Goal: Task Accomplishment & Management: Use online tool/utility

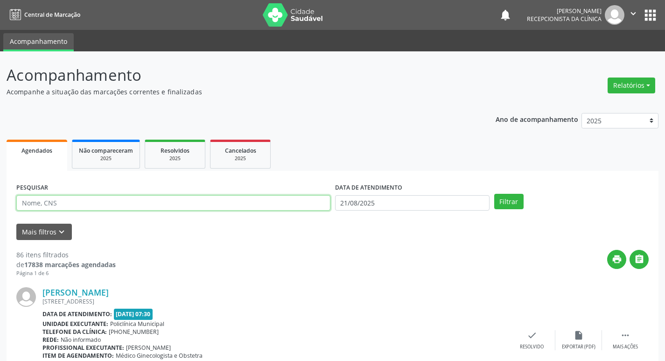
click at [148, 207] on input "text" at bounding box center [173, 203] width 314 height 16
type input "MARINALVA"
click at [495, 194] on button "Filtrar" at bounding box center [509, 202] width 29 height 16
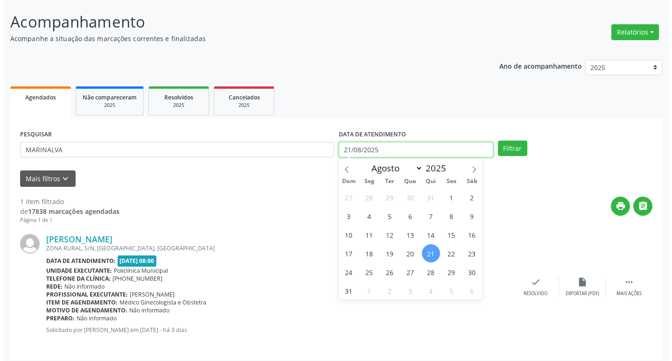
scroll to position [59, 0]
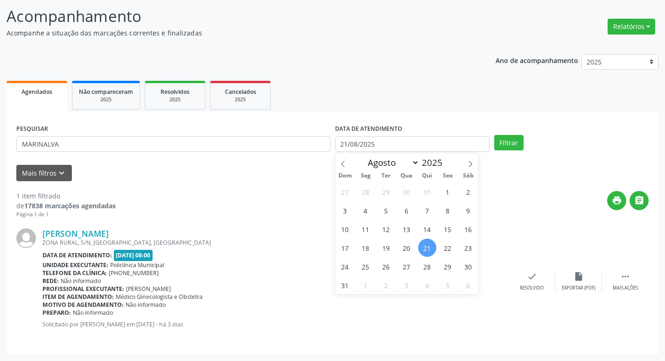
drag, startPoint x: 243, startPoint y: 193, endPoint x: 306, endPoint y: 199, distance: 63.4
click at [244, 192] on div "print " at bounding box center [382, 205] width 533 height 28
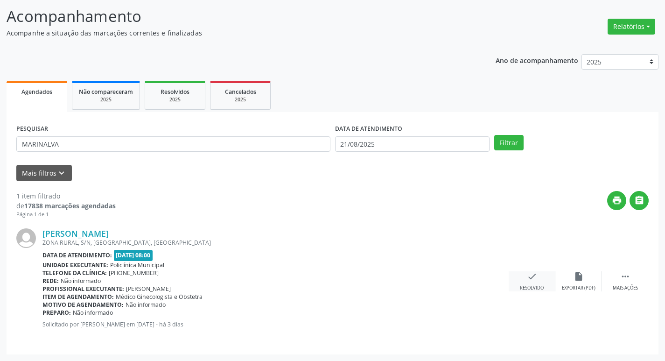
click at [527, 279] on icon "check" at bounding box center [532, 276] width 10 height 10
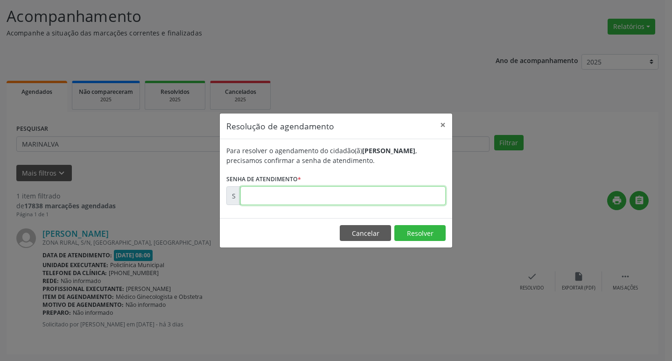
click at [304, 201] on input "text" at bounding box center [342, 195] width 205 height 19
type input "00172382"
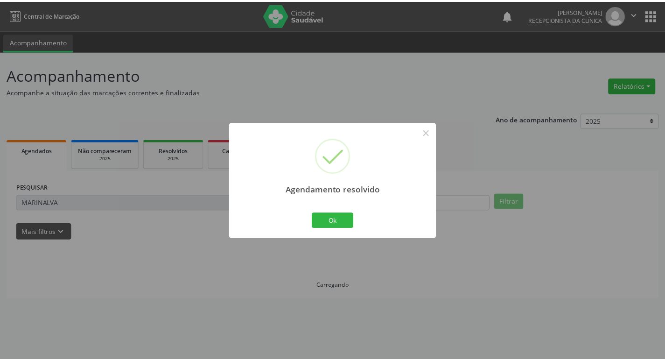
scroll to position [0, 0]
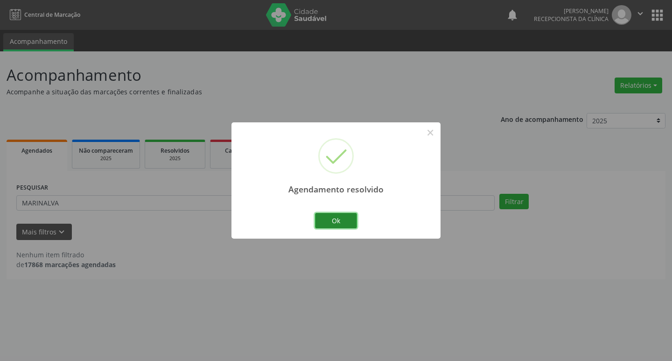
click at [329, 222] on button "Ok" at bounding box center [336, 221] width 42 height 16
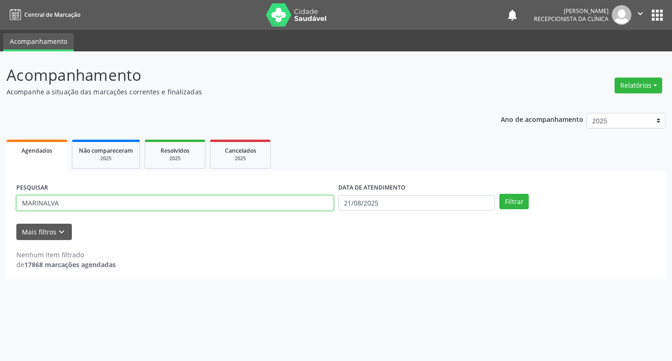
click at [280, 207] on input "MARINALVA" at bounding box center [175, 203] width 318 height 16
click at [500, 194] on button "Filtrar" at bounding box center [514, 202] width 29 height 16
click at [131, 199] on input "edileuza" at bounding box center [175, 203] width 318 height 16
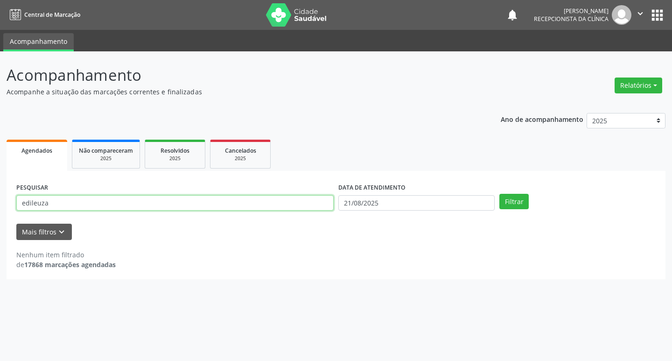
click at [131, 199] on input "edileuza" at bounding box center [175, 203] width 318 height 16
type input "edileusa"
click at [500, 194] on button "Filtrar" at bounding box center [514, 202] width 29 height 16
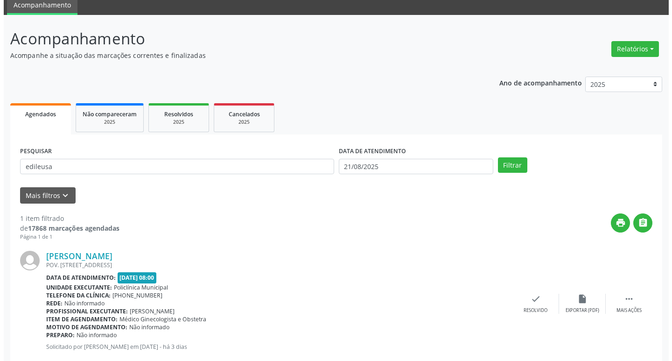
scroll to position [59, 0]
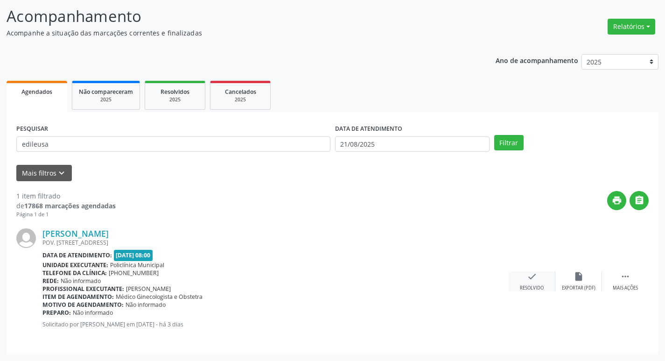
click at [542, 277] on div "check Resolvido" at bounding box center [532, 281] width 47 height 20
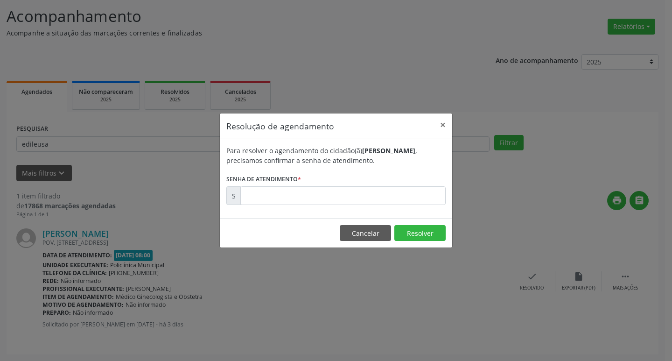
drag, startPoint x: 339, startPoint y: 210, endPoint x: 317, endPoint y: 198, distance: 24.6
click at [333, 206] on div "Para resolver o agendamento do cidadão(ã) [PERSON_NAME] , precisamos confirmar …" at bounding box center [336, 178] width 233 height 79
click at [317, 198] on input "text" at bounding box center [342, 195] width 205 height 19
type input "00172325"
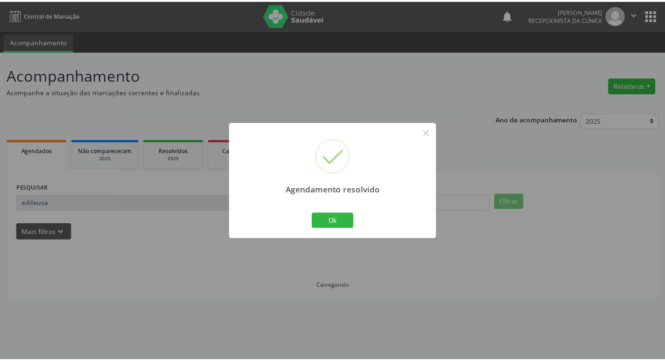
scroll to position [0, 0]
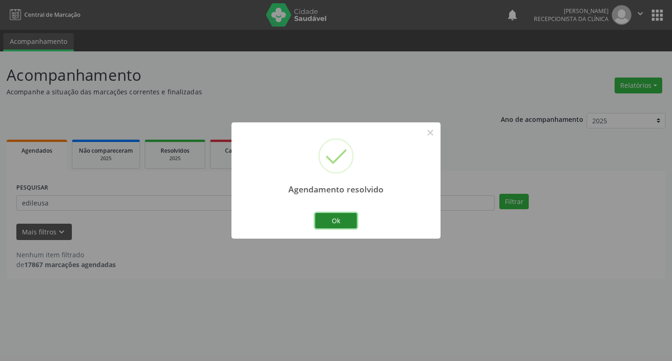
drag, startPoint x: 332, startPoint y: 218, endPoint x: 326, endPoint y: 217, distance: 5.7
click at [331, 217] on button "Ok" at bounding box center [336, 221] width 42 height 16
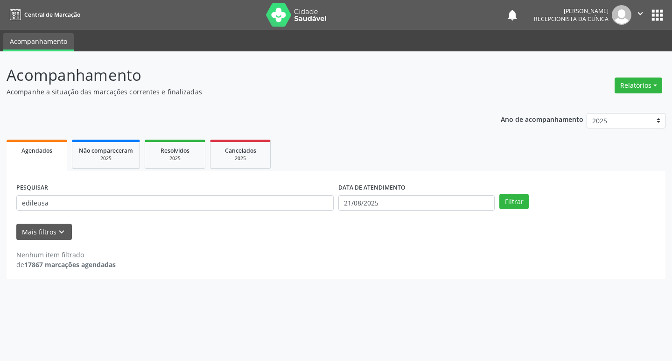
click at [285, 211] on div "PESQUISAR edileusa" at bounding box center [175, 199] width 322 height 36
drag, startPoint x: 285, startPoint y: 211, endPoint x: 281, endPoint y: 208, distance: 5.1
click at [283, 210] on div "PESQUISAR edileusa" at bounding box center [175, 199] width 322 height 36
click at [280, 208] on input "edileusa" at bounding box center [175, 203] width 318 height 16
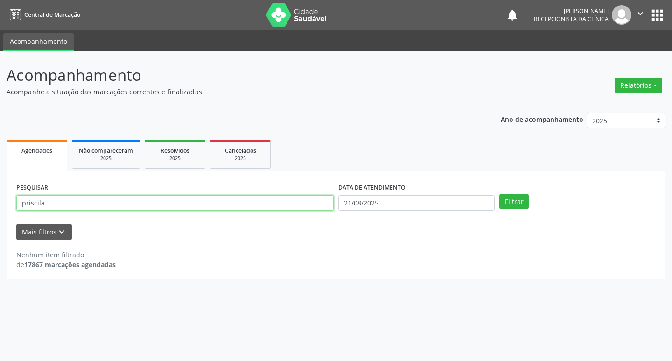
type input "priscila"
click at [500, 194] on button "Filtrar" at bounding box center [514, 202] width 29 height 16
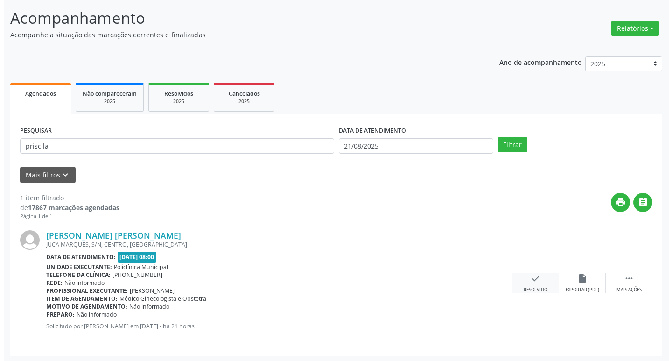
scroll to position [59, 0]
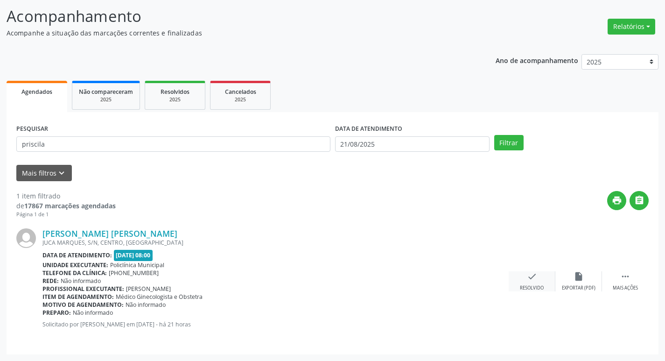
click at [543, 278] on div "check Resolvido" at bounding box center [532, 281] width 47 height 20
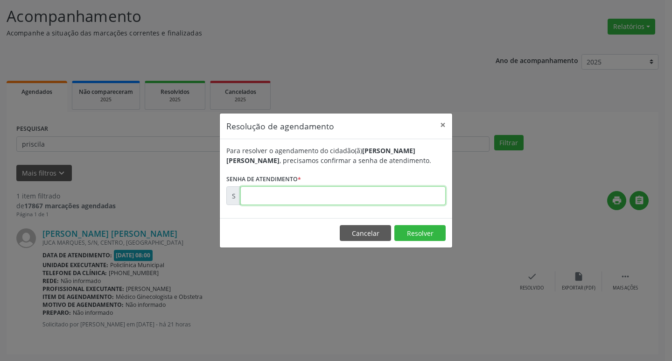
click at [325, 197] on input "text" at bounding box center [342, 195] width 205 height 19
type input "00172815"
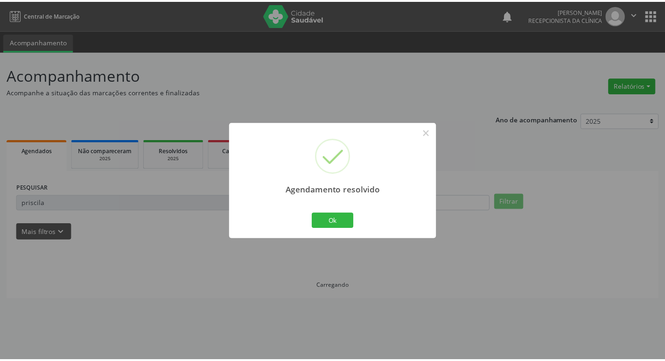
scroll to position [0, 0]
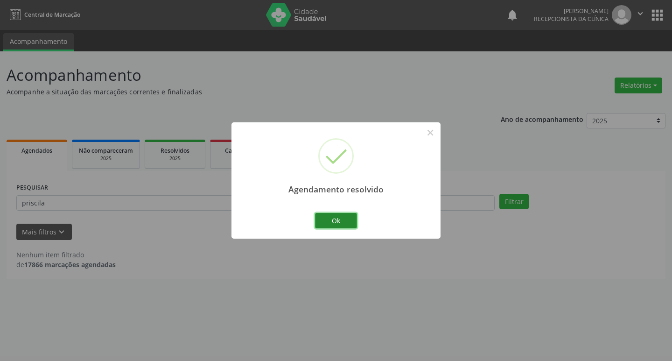
click at [324, 221] on button "Ok" at bounding box center [336, 221] width 42 height 16
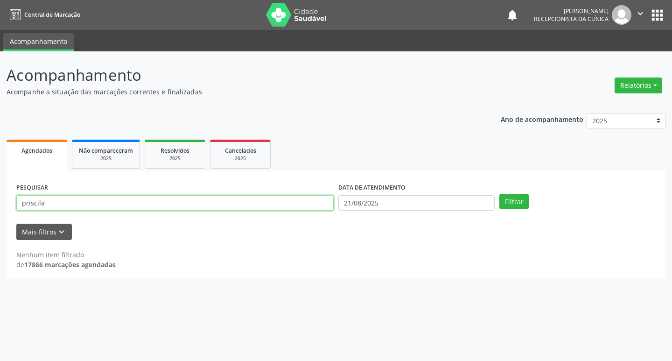
click at [271, 204] on input "priscila" at bounding box center [175, 203] width 318 height 16
click at [269, 203] on input "priscila" at bounding box center [175, 203] width 318 height 16
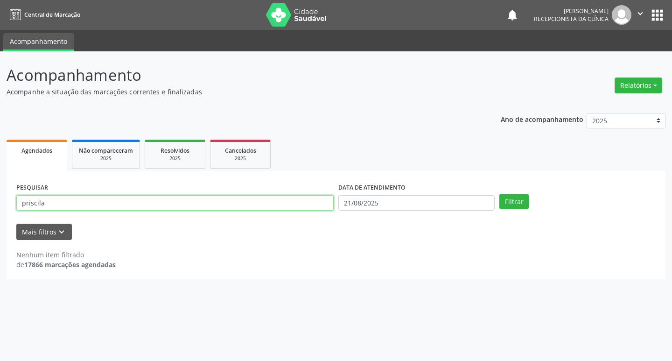
click at [269, 203] on input "priscila" at bounding box center [175, 203] width 318 height 16
type input "joselia"
click at [500, 194] on button "Filtrar" at bounding box center [514, 202] width 29 height 16
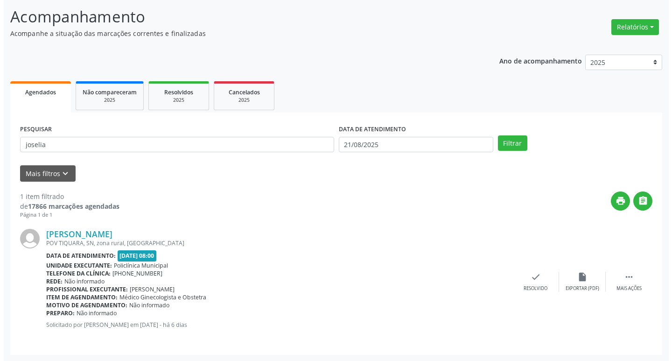
scroll to position [59, 0]
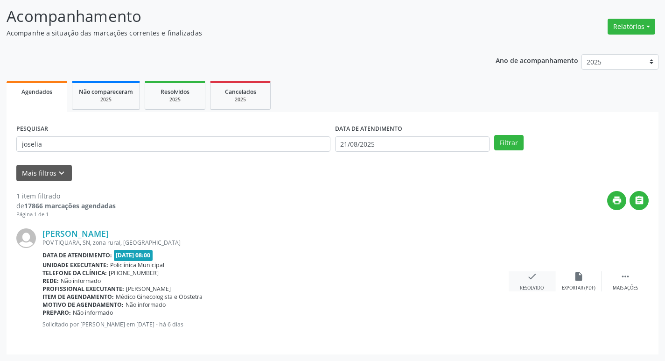
click at [530, 276] on icon "check" at bounding box center [532, 276] width 10 height 10
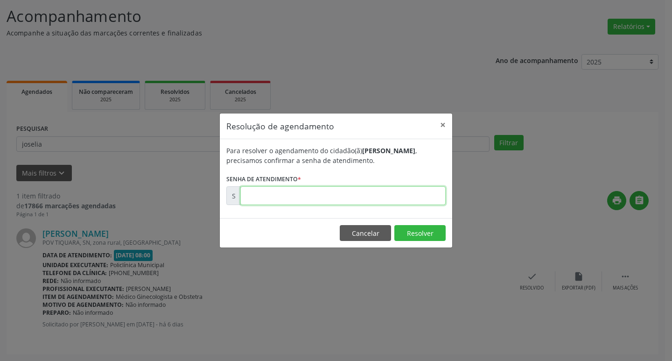
click at [289, 196] on input "text" at bounding box center [342, 195] width 205 height 19
type input "00172055"
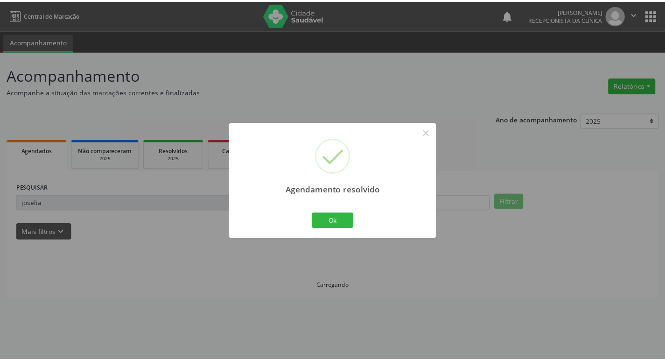
scroll to position [0, 0]
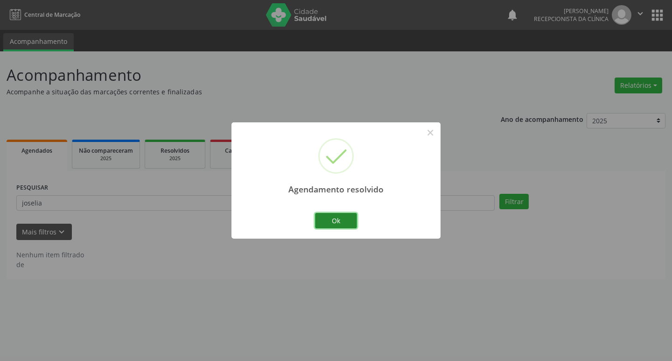
click at [322, 215] on button "Ok" at bounding box center [336, 221] width 42 height 16
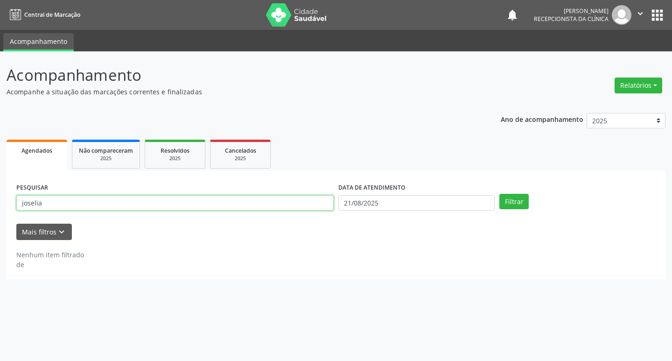
click at [295, 208] on input "joselia" at bounding box center [175, 203] width 318 height 16
type input "[PERSON_NAME]"
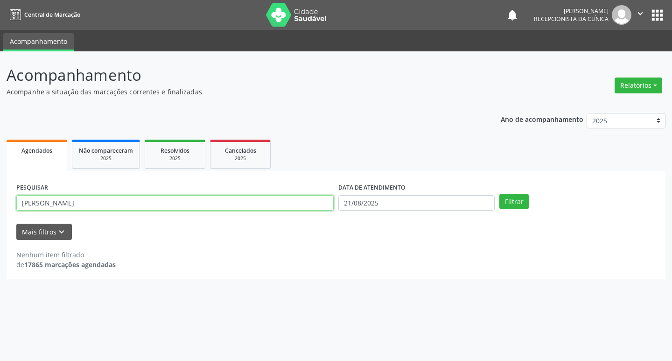
click at [500, 194] on button "Filtrar" at bounding box center [514, 202] width 29 height 16
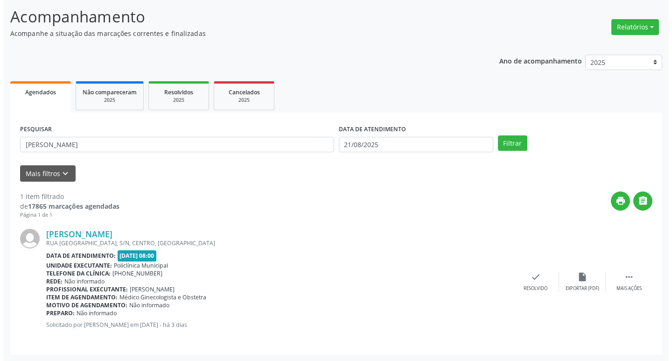
scroll to position [59, 0]
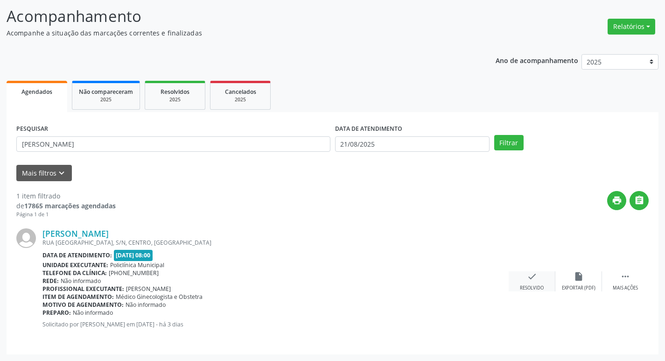
click at [533, 277] on icon "check" at bounding box center [532, 276] width 10 height 10
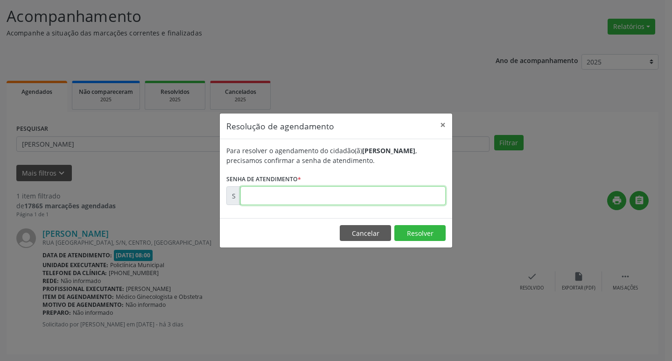
click at [282, 198] on input "text" at bounding box center [342, 195] width 205 height 19
type input "00172347"
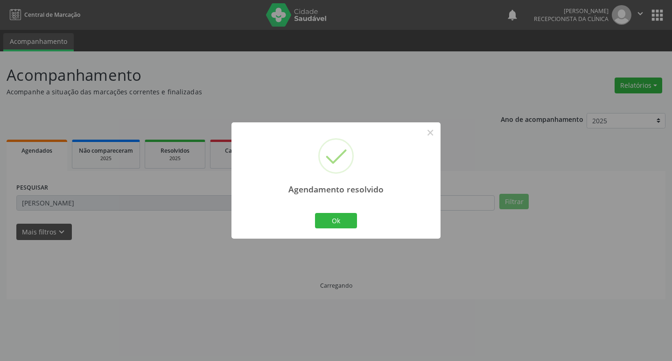
scroll to position [0, 0]
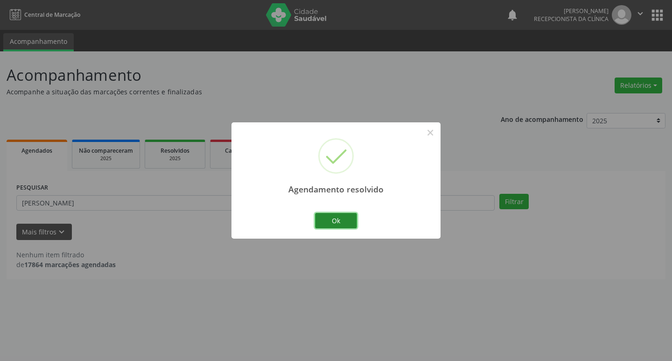
click at [344, 218] on button "Ok" at bounding box center [336, 221] width 42 height 16
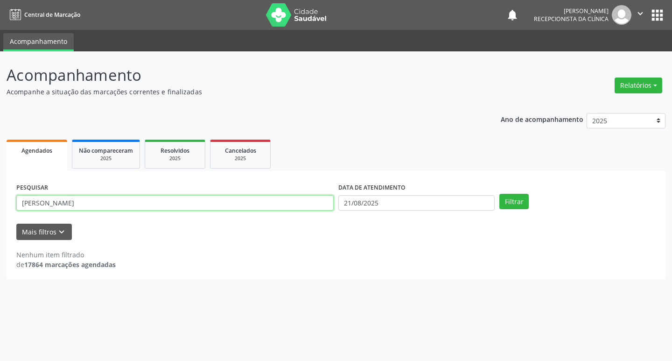
click at [271, 200] on input "[PERSON_NAME]" at bounding box center [175, 203] width 318 height 16
type input "[PERSON_NAME]"
click at [500, 194] on button "Filtrar" at bounding box center [514, 202] width 29 height 16
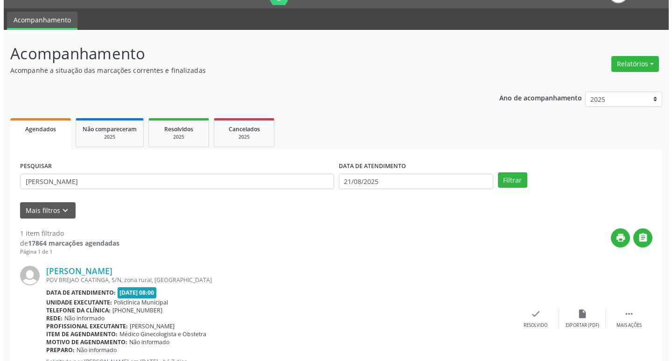
scroll to position [59, 0]
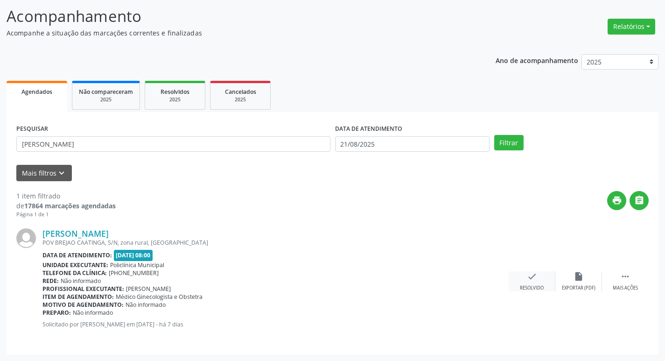
click at [530, 280] on icon "check" at bounding box center [532, 276] width 10 height 10
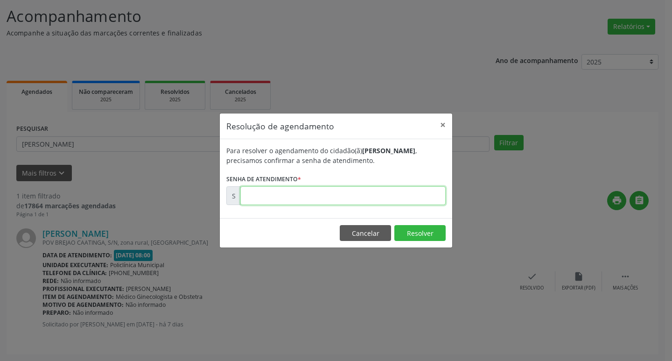
click at [269, 199] on input "text" at bounding box center [342, 195] width 205 height 19
type input "00171906"
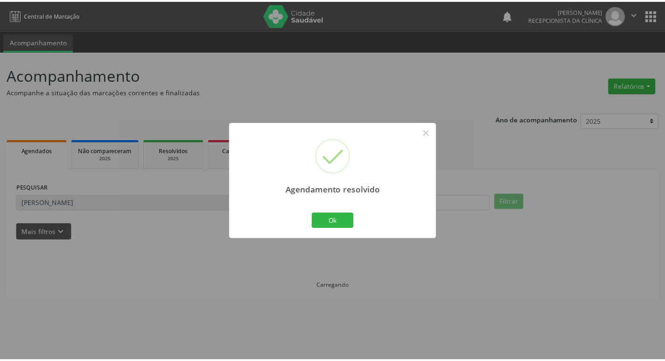
scroll to position [0, 0]
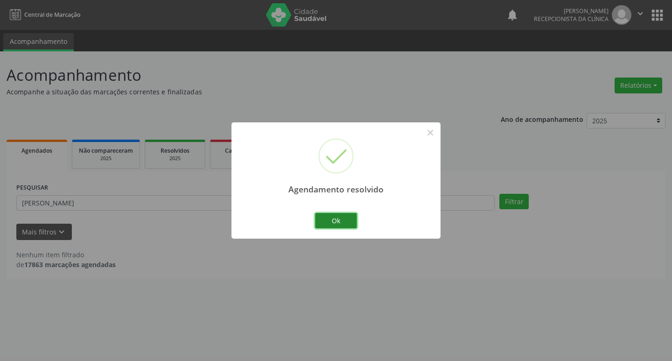
drag, startPoint x: 317, startPoint y: 220, endPoint x: 286, endPoint y: 207, distance: 34.1
click at [317, 220] on button "Ok" at bounding box center [336, 221] width 42 height 16
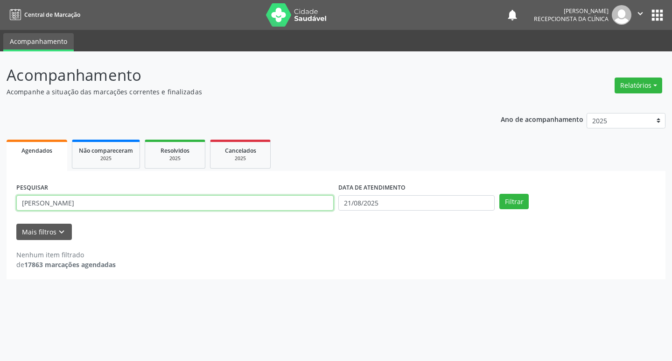
click at [285, 207] on input "[PERSON_NAME]" at bounding box center [175, 203] width 318 height 16
type input "j"
type input "josiane"
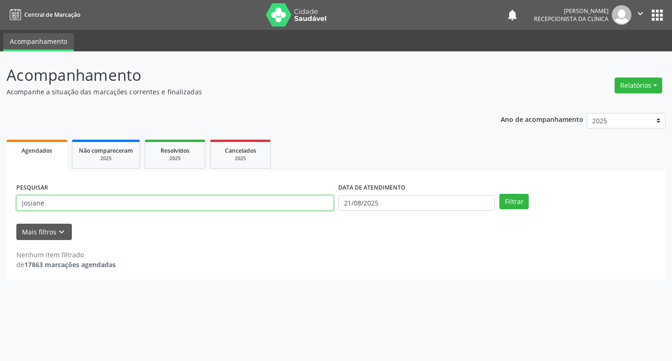
click at [500, 194] on button "Filtrar" at bounding box center [514, 202] width 29 height 16
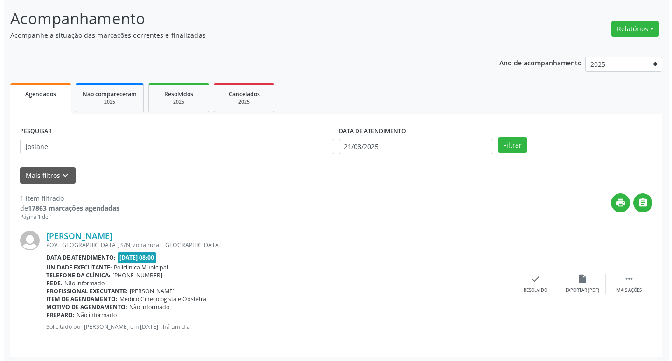
scroll to position [59, 0]
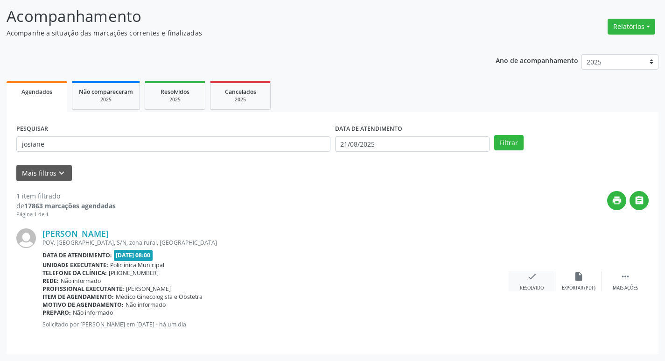
click at [538, 278] on div "check Resolvido" at bounding box center [532, 281] width 47 height 20
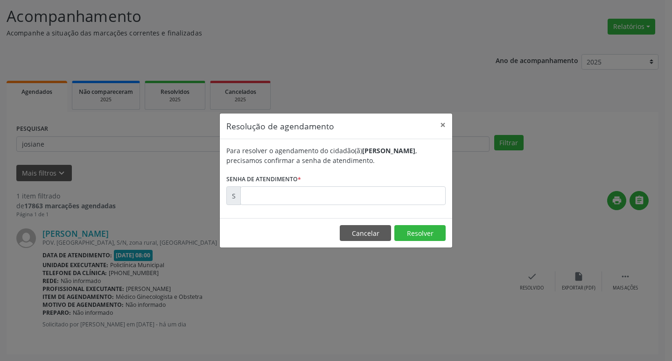
click at [322, 207] on div "Para resolver o agendamento do cidadão(ã) [PERSON_NAME] , precisamos confirmar …" at bounding box center [336, 178] width 233 height 79
click at [317, 202] on input "text" at bounding box center [342, 195] width 205 height 19
type input "00172666"
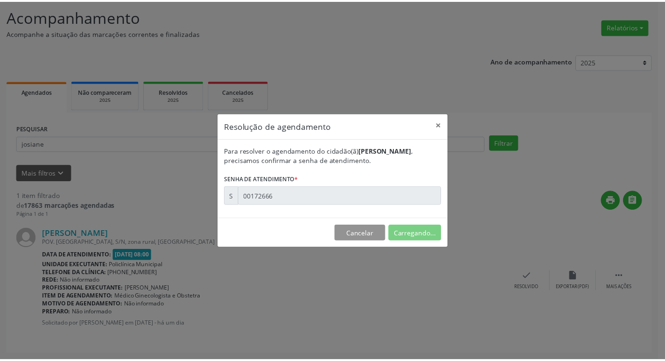
scroll to position [0, 0]
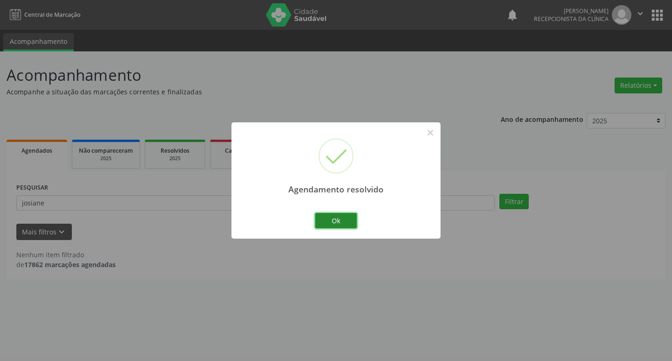
click at [339, 219] on button "Ok" at bounding box center [336, 221] width 42 height 16
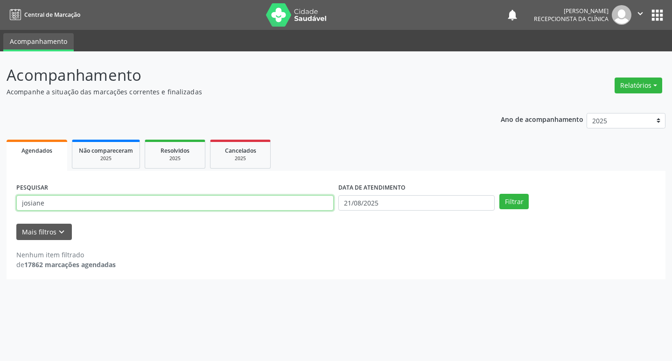
click at [205, 196] on input "josiane" at bounding box center [175, 203] width 318 height 16
click at [206, 197] on input "josiane" at bounding box center [175, 203] width 318 height 16
type input "marcia"
click at [500, 194] on button "Filtrar" at bounding box center [514, 202] width 29 height 16
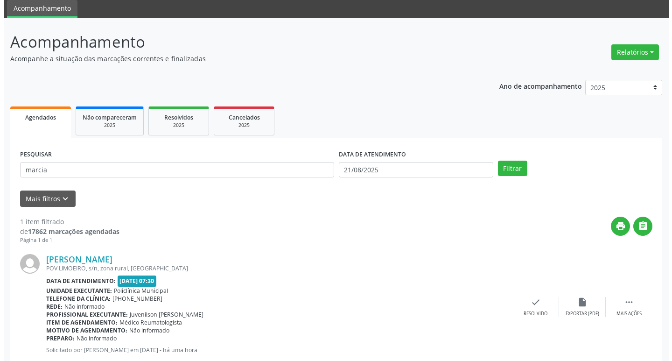
scroll to position [59, 0]
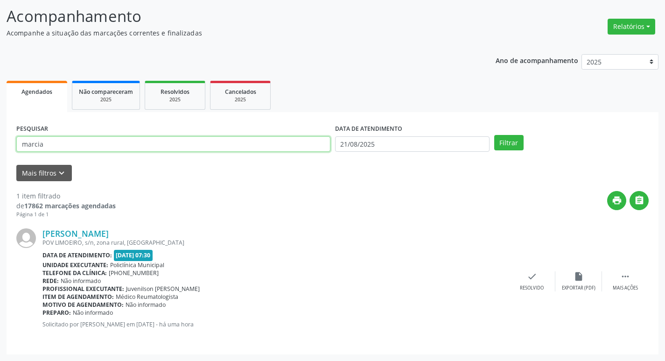
click at [130, 143] on input "marcia" at bounding box center [173, 144] width 314 height 16
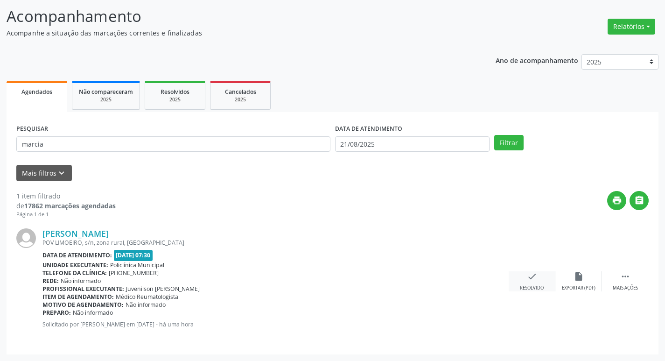
click at [532, 276] on icon "check" at bounding box center [532, 276] width 10 height 10
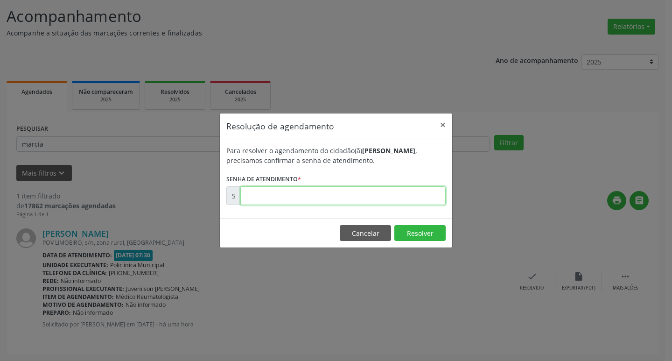
click at [288, 201] on input "text" at bounding box center [342, 195] width 205 height 19
type input "00173090"
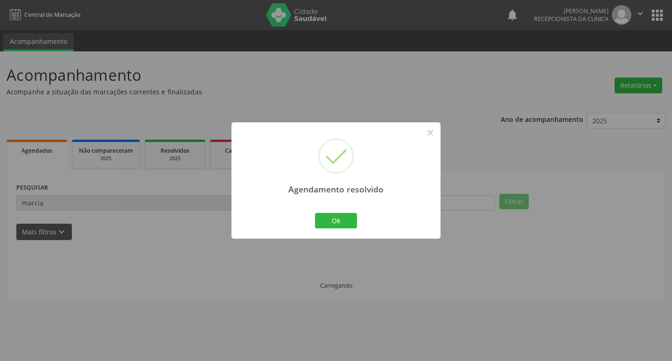
scroll to position [0, 0]
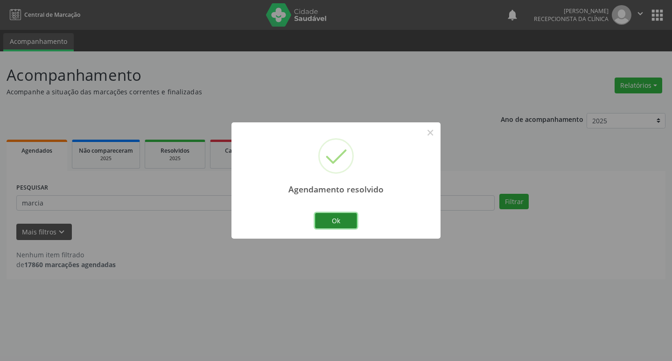
drag, startPoint x: 354, startPoint y: 227, endPoint x: 334, endPoint y: 211, distance: 25.6
click at [350, 223] on button "Ok" at bounding box center [336, 221] width 42 height 16
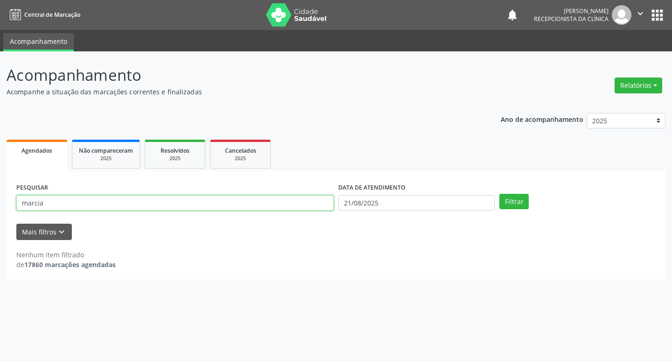
click at [291, 204] on input "marcia" at bounding box center [175, 203] width 318 height 16
type input "[PERSON_NAME]"
click at [500, 194] on button "Filtrar" at bounding box center [514, 202] width 29 height 16
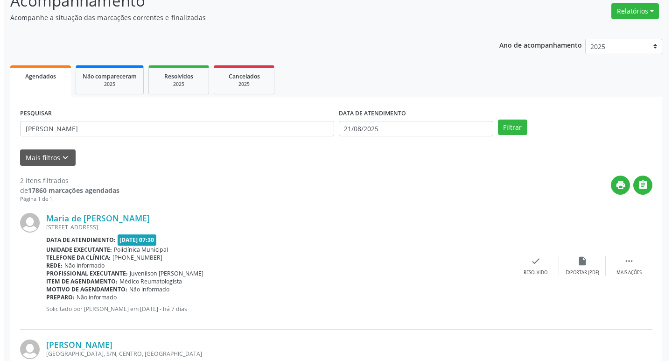
scroll to position [185, 0]
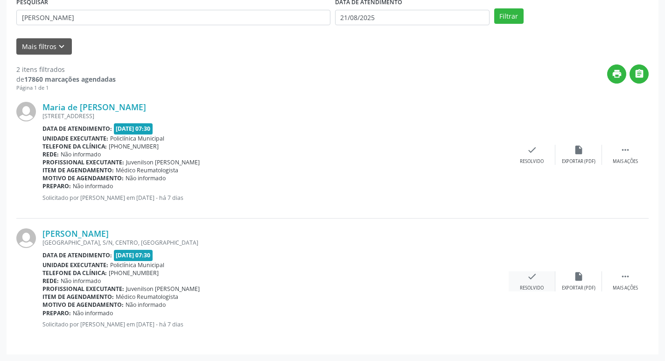
click at [527, 279] on icon "check" at bounding box center [532, 276] width 10 height 10
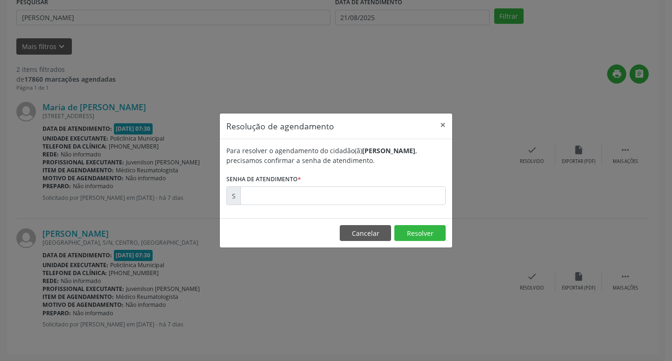
drag, startPoint x: 313, startPoint y: 181, endPoint x: 320, endPoint y: 188, distance: 9.9
click at [316, 181] on form "Para resolver o agendamento do cidadão(ã) [PERSON_NAME] , precisamos confirmar …" at bounding box center [335, 175] width 219 height 59
click at [320, 190] on input "text" at bounding box center [342, 195] width 205 height 19
type input "00171993"
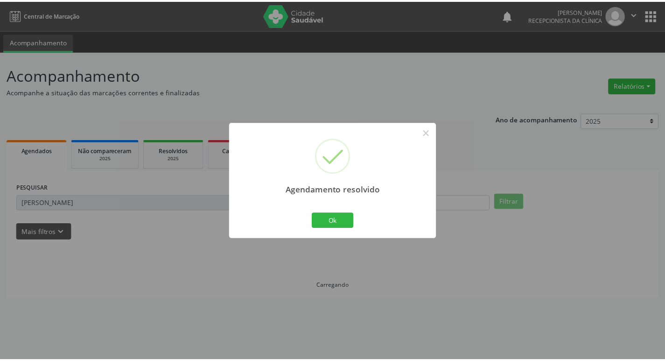
scroll to position [0, 0]
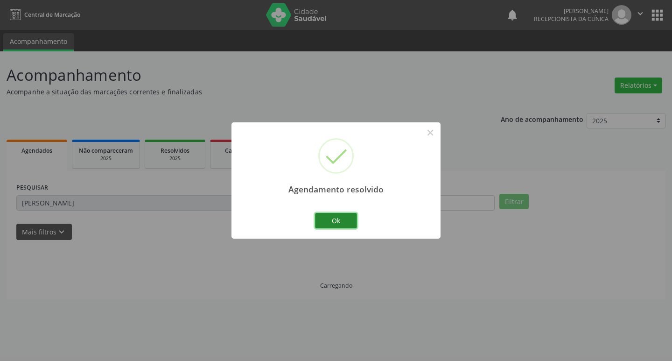
click at [322, 217] on button "Ok" at bounding box center [336, 221] width 42 height 16
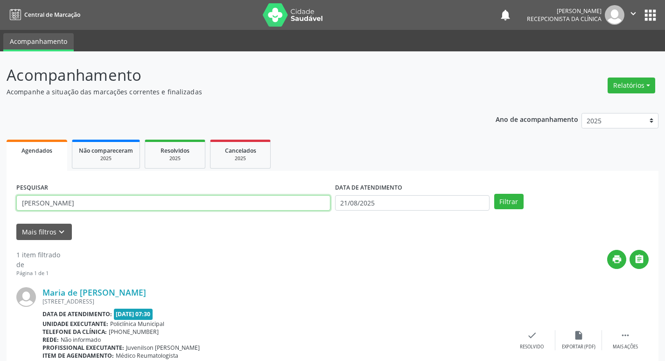
click at [291, 208] on input "[PERSON_NAME]" at bounding box center [173, 203] width 314 height 16
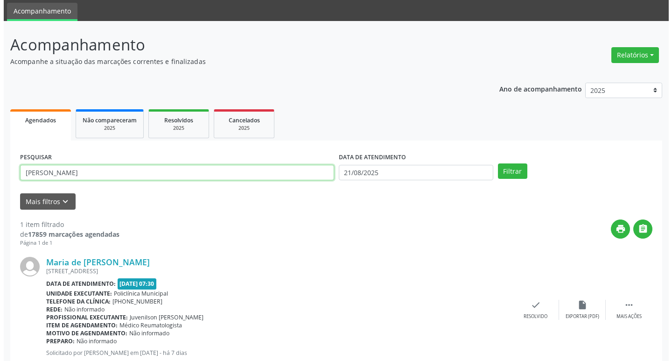
scroll to position [59, 0]
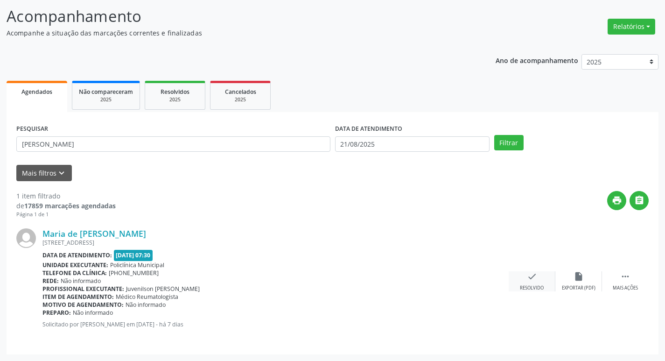
click at [528, 283] on div "check Resolvido" at bounding box center [532, 281] width 47 height 20
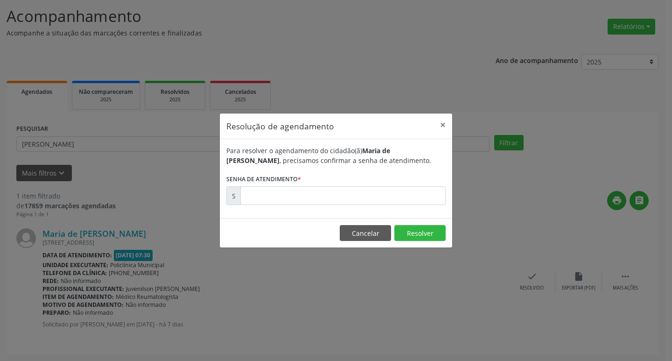
click at [298, 185] on label "Senha de atendimento *" at bounding box center [263, 179] width 75 height 14
click at [305, 193] on input "text" at bounding box center [342, 195] width 205 height 19
type input "00171978"
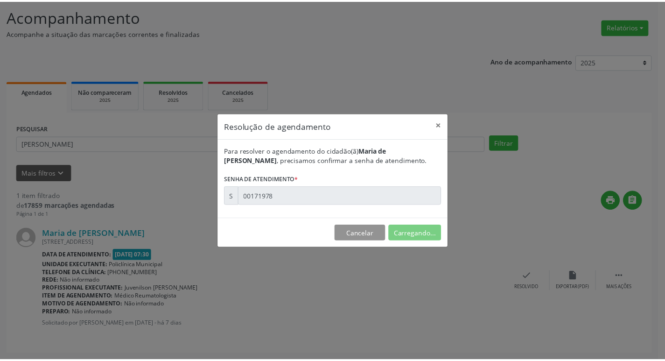
scroll to position [0, 0]
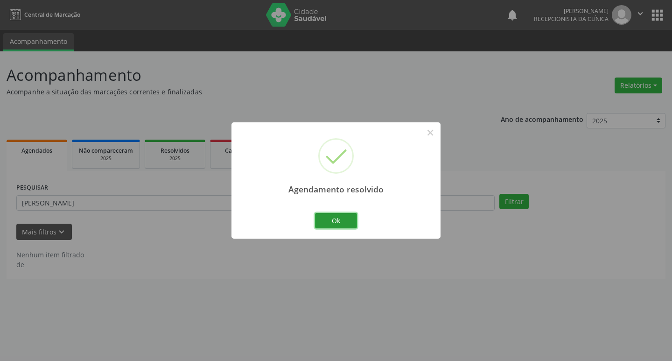
drag, startPoint x: 341, startPoint y: 215, endPoint x: 325, endPoint y: 215, distance: 15.4
click at [339, 215] on button "Ok" at bounding box center [336, 221] width 42 height 16
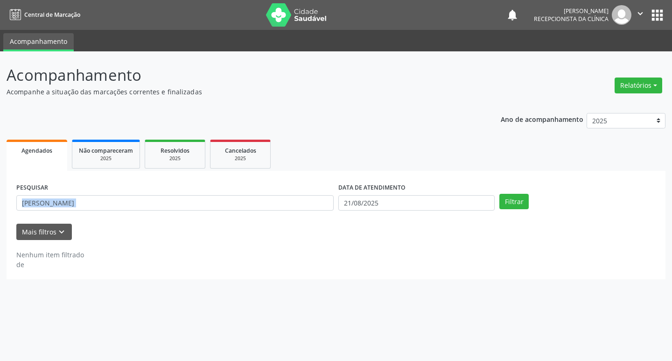
drag, startPoint x: 325, startPoint y: 215, endPoint x: 304, endPoint y: 205, distance: 23.4
click at [322, 213] on div "PESQUISAR [PERSON_NAME]" at bounding box center [175, 199] width 322 height 36
click at [304, 205] on input "[PERSON_NAME]" at bounding box center [175, 203] width 318 height 16
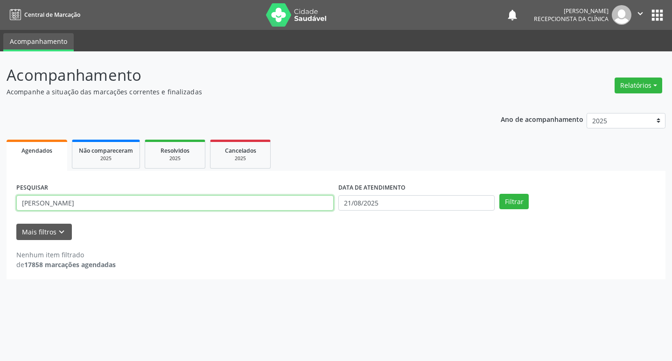
type input "[PERSON_NAME]"
click at [500, 194] on button "Filtrar" at bounding box center [514, 202] width 29 height 16
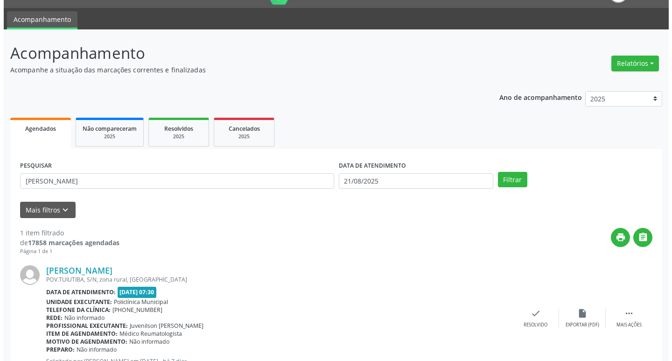
scroll to position [59, 0]
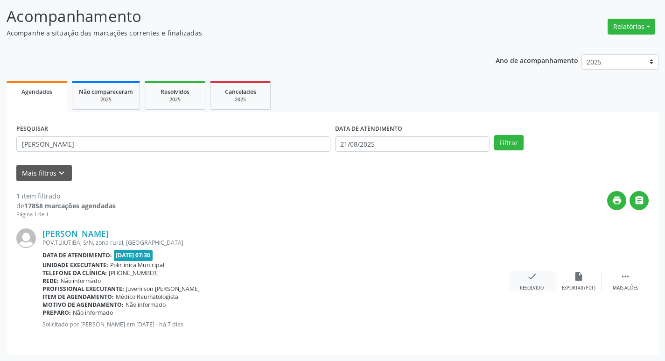
click at [541, 277] on div "check Resolvido" at bounding box center [532, 281] width 47 height 20
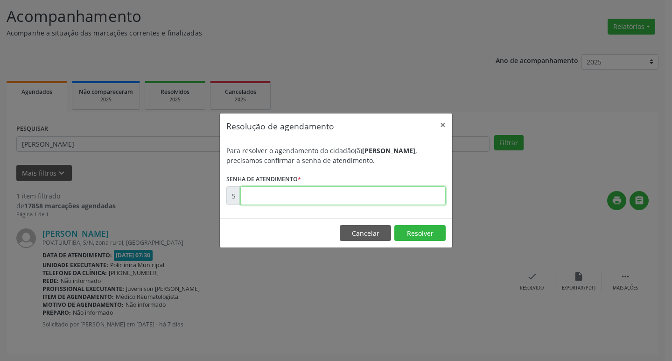
drag, startPoint x: 244, startPoint y: 187, endPoint x: 260, endPoint y: 193, distance: 17.0
click at [254, 191] on input "text" at bounding box center [342, 195] width 205 height 19
type input "00171931"
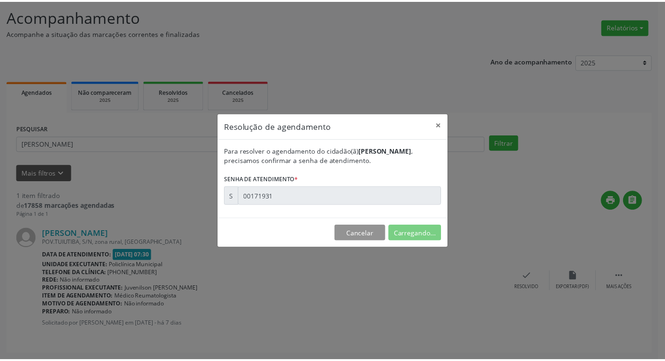
scroll to position [0, 0]
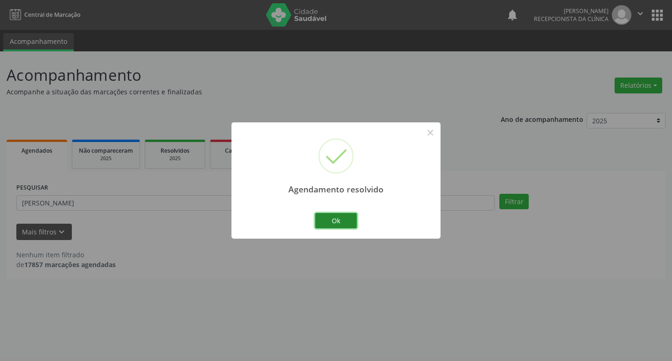
click at [322, 217] on button "Ok" at bounding box center [336, 221] width 42 height 16
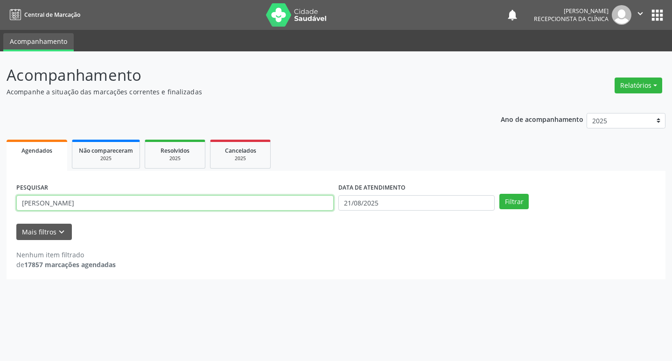
click at [269, 207] on input "[PERSON_NAME]" at bounding box center [175, 203] width 318 height 16
type input "manoel"
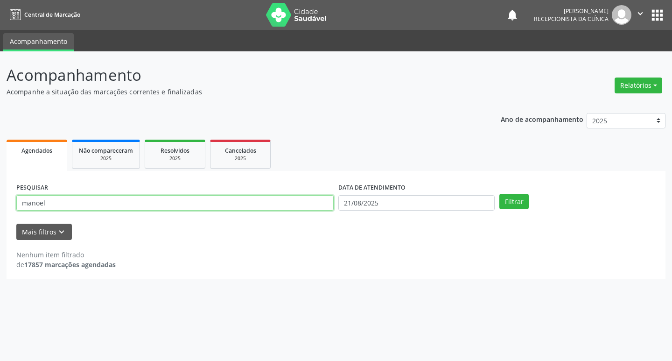
click at [500, 194] on button "Filtrar" at bounding box center [514, 202] width 29 height 16
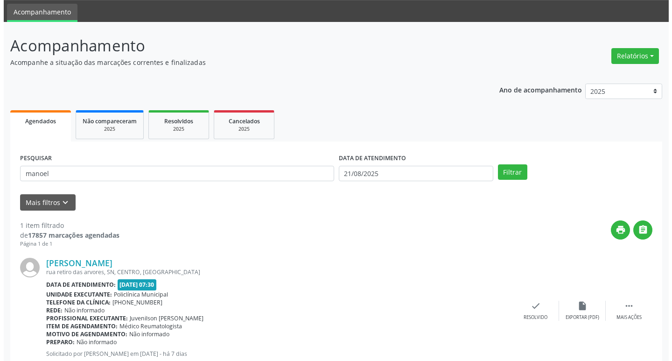
scroll to position [59, 0]
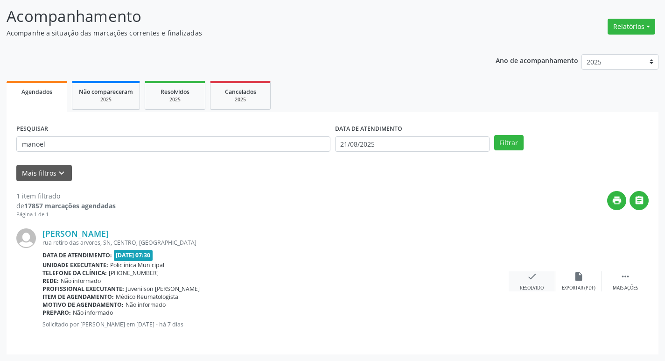
click at [530, 278] on icon "check" at bounding box center [532, 276] width 10 height 10
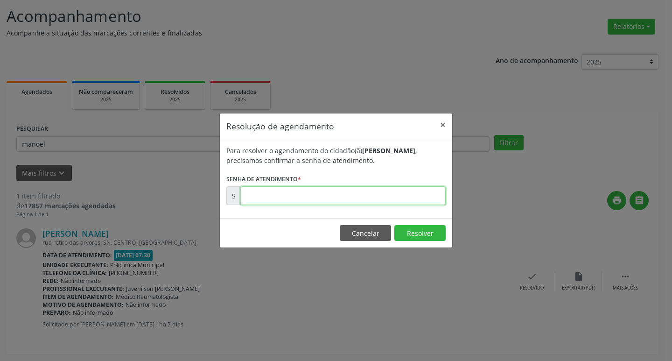
click at [339, 192] on input "text" at bounding box center [342, 195] width 205 height 19
type input "00171979"
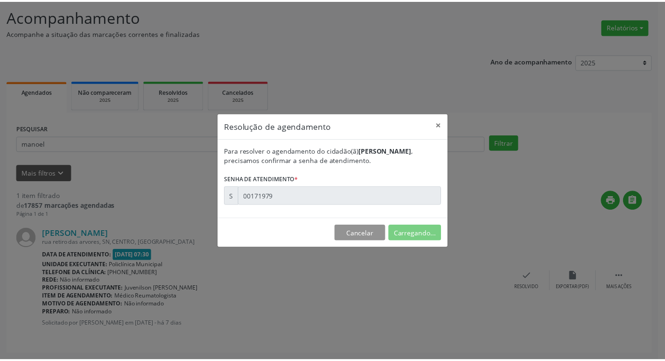
scroll to position [0, 0]
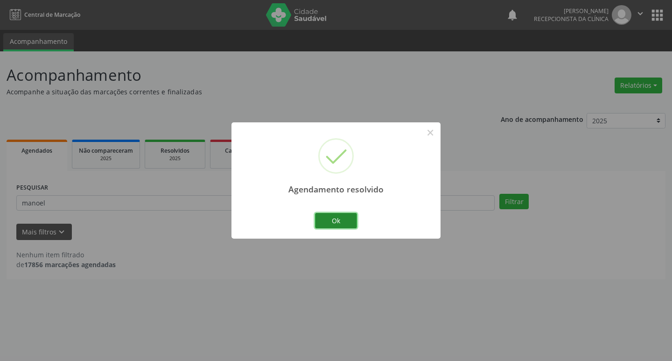
click at [346, 221] on button "Ok" at bounding box center [336, 221] width 42 height 16
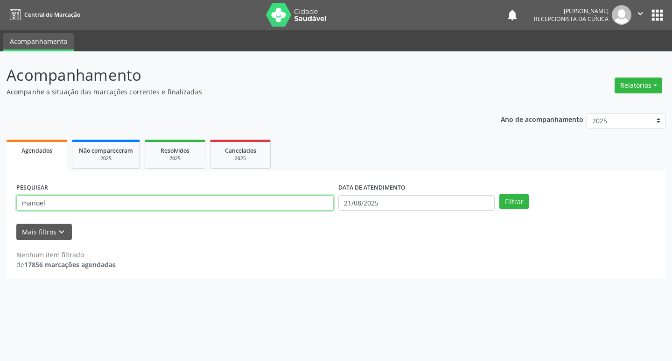
click at [254, 207] on input "manoel" at bounding box center [175, 203] width 318 height 16
type input "thalia"
click at [500, 194] on button "Filtrar" at bounding box center [514, 202] width 29 height 16
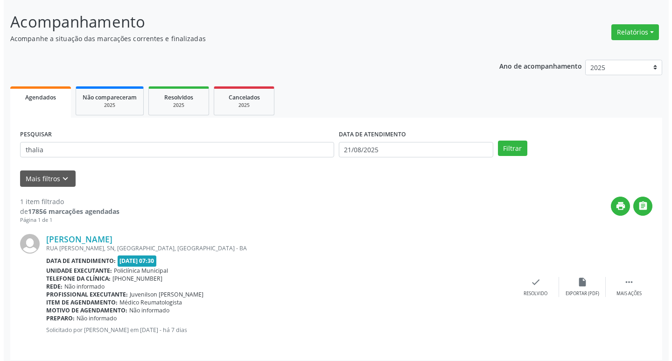
scroll to position [59, 0]
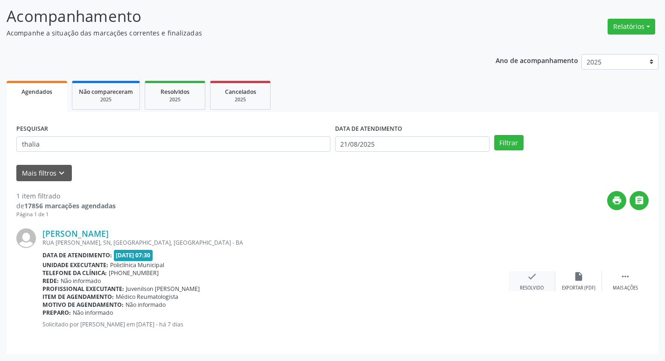
click at [528, 277] on icon "check" at bounding box center [532, 276] width 10 height 10
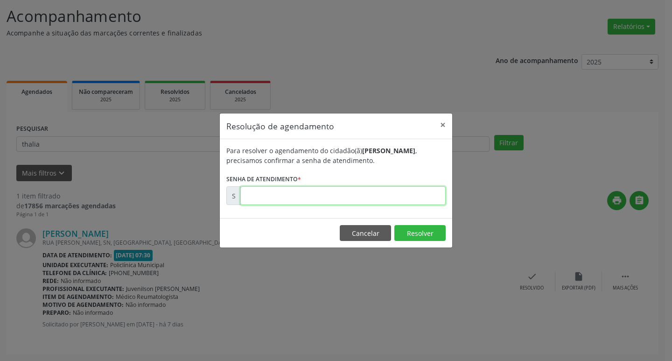
click at [329, 203] on input "text" at bounding box center [342, 195] width 205 height 19
type input "00171915"
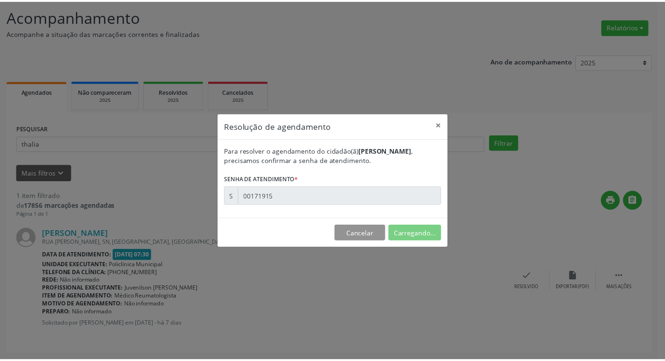
scroll to position [0, 0]
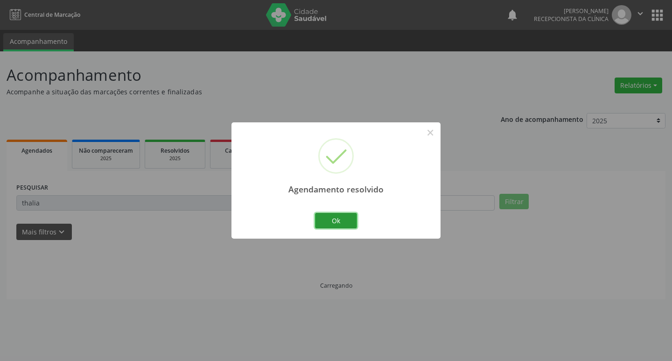
drag, startPoint x: 335, startPoint y: 215, endPoint x: 284, endPoint y: 218, distance: 51.4
click at [334, 215] on button "Ok" at bounding box center [336, 221] width 42 height 16
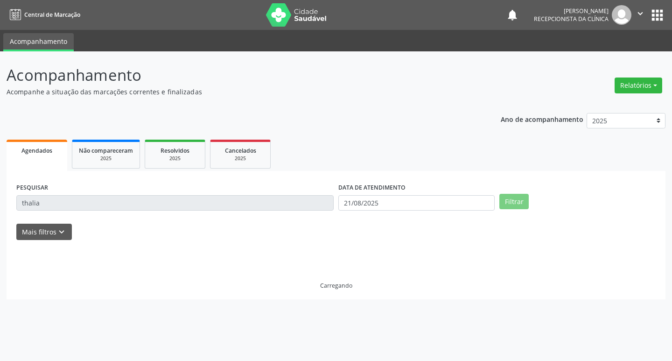
drag, startPoint x: 284, startPoint y: 218, endPoint x: 275, endPoint y: 214, distance: 10.1
click at [277, 215] on form "PESQUISAR thalia DATA DE ATENDIMENTO [DATE] Filtrar UNIDADE DE REFERÊNCIA Selec…" at bounding box center [336, 210] width 640 height 59
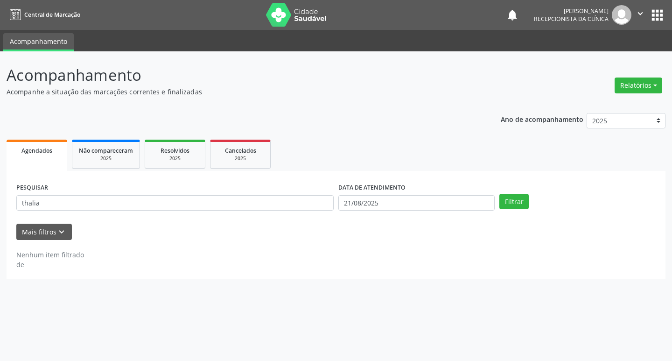
drag, startPoint x: 275, startPoint y: 214, endPoint x: 258, endPoint y: 206, distance: 18.2
click at [267, 210] on div "PESQUISAR thalia" at bounding box center [175, 199] width 322 height 36
click at [258, 206] on input "thalia" at bounding box center [175, 203] width 318 height 16
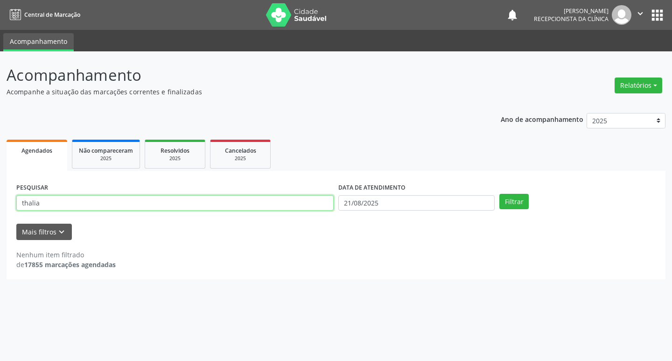
click at [258, 206] on input "thalia" at bounding box center [175, 203] width 318 height 16
type input "valdeci"
click at [500, 194] on button "Filtrar" at bounding box center [514, 202] width 29 height 16
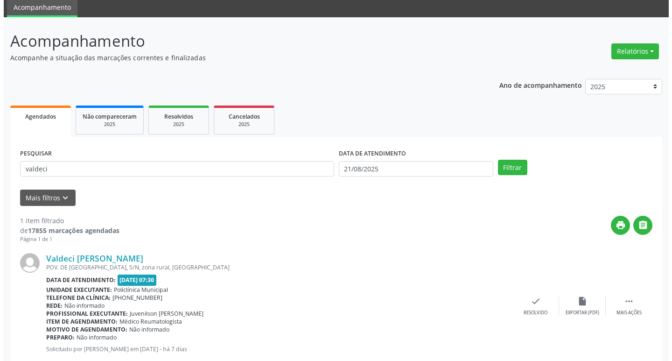
scroll to position [59, 0]
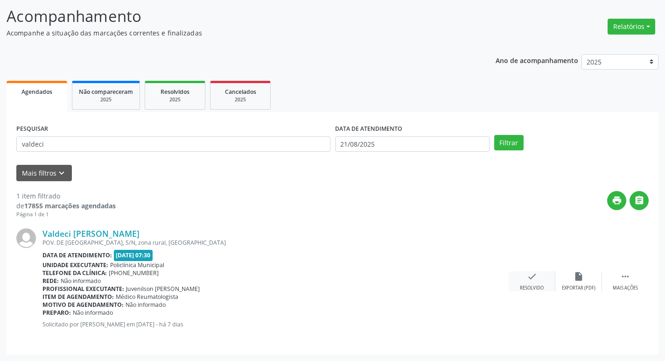
click at [527, 280] on icon "check" at bounding box center [532, 276] width 10 height 10
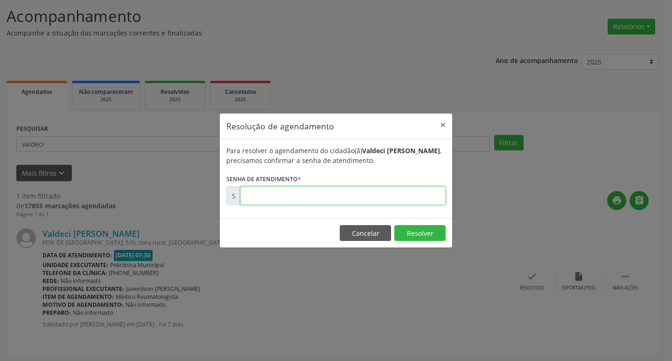
click at [313, 204] on input "text" at bounding box center [342, 195] width 205 height 19
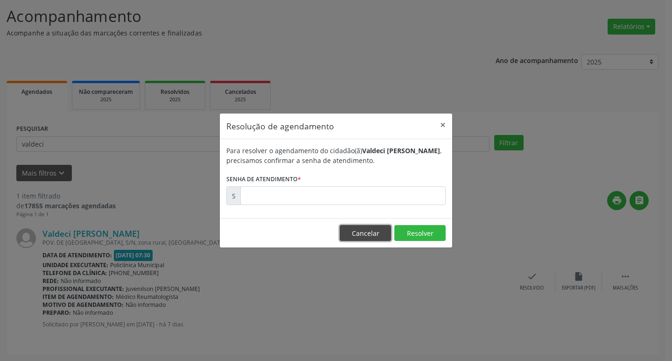
click at [364, 232] on button "Cancelar" at bounding box center [365, 233] width 51 height 16
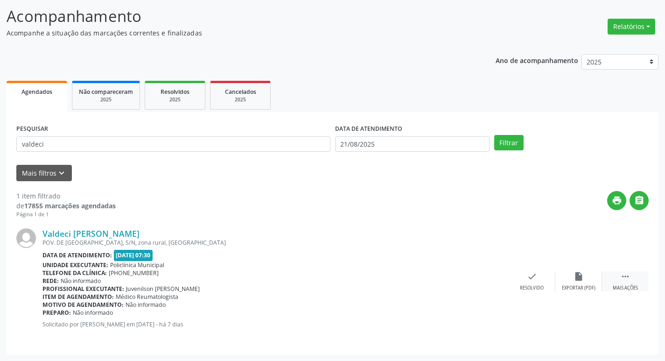
click at [613, 282] on div " Mais ações" at bounding box center [625, 281] width 47 height 20
click at [479, 282] on div "print Imprimir" at bounding box center [485, 281] width 47 height 20
click at [386, 280] on div "check Resolvido" at bounding box center [392, 281] width 47 height 20
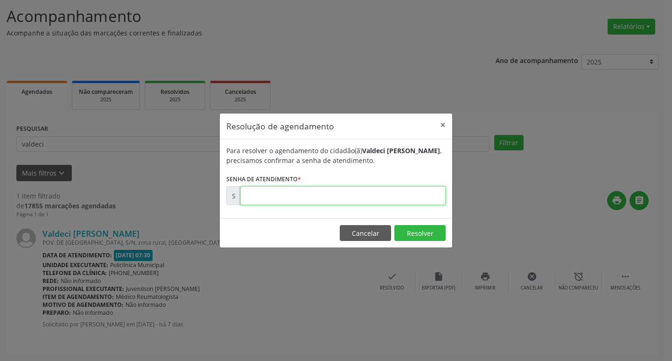
click at [257, 193] on input "text" at bounding box center [342, 195] width 205 height 19
paste input "00171933"
type input "00171933"
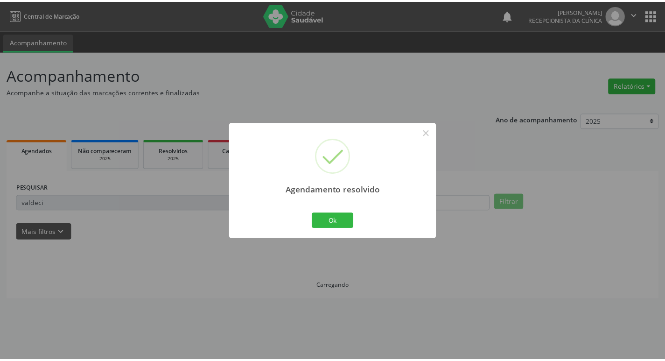
scroll to position [0, 0]
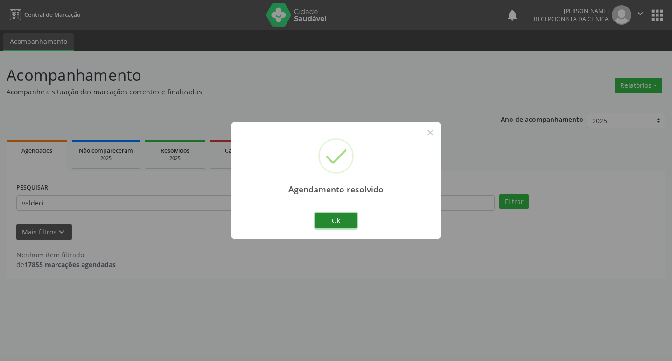
click at [331, 218] on button "Ok" at bounding box center [336, 221] width 42 height 16
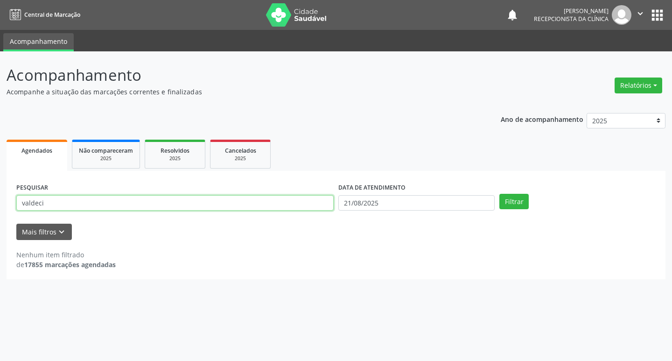
click at [284, 205] on input "valdeci" at bounding box center [175, 203] width 318 height 16
click at [500, 194] on button "Filtrar" at bounding box center [514, 202] width 29 height 16
click at [231, 207] on input "valdeci" at bounding box center [175, 203] width 318 height 16
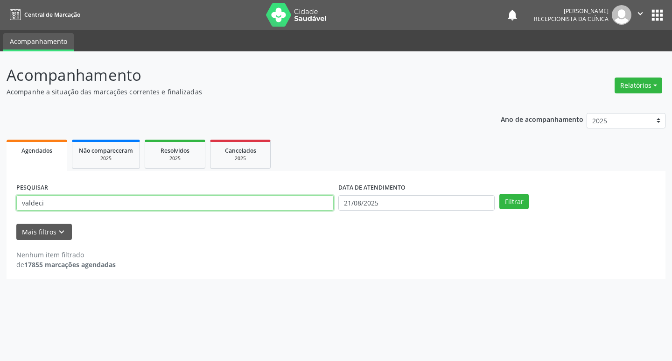
click at [231, 206] on input "valdeci" at bounding box center [175, 203] width 318 height 16
type input "[PERSON_NAME]"
click at [500, 194] on button "Filtrar" at bounding box center [514, 202] width 29 height 16
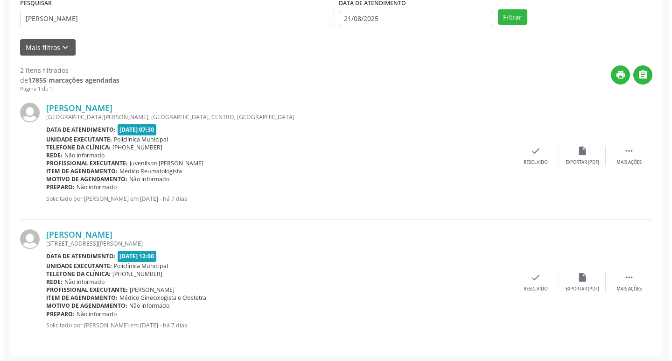
scroll to position [185, 0]
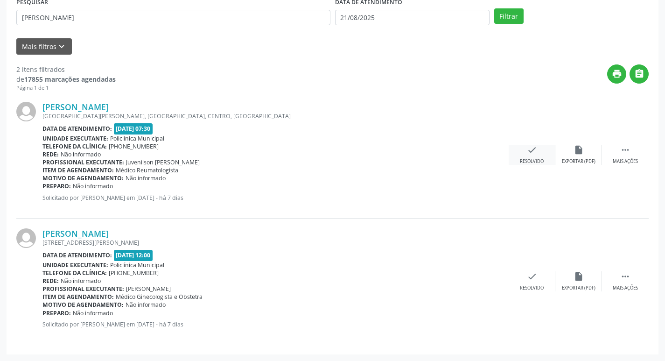
click at [530, 157] on div "check Resolvido" at bounding box center [532, 155] width 47 height 20
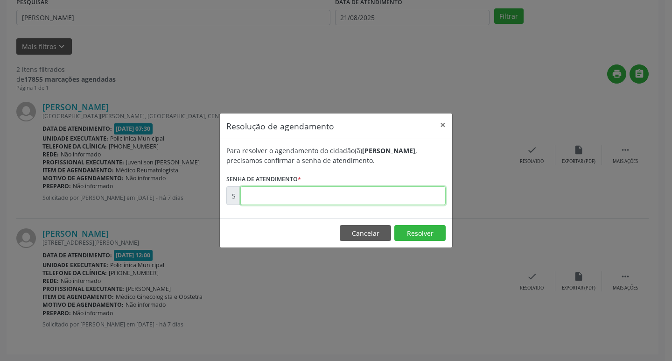
click at [370, 204] on input "text" at bounding box center [342, 195] width 205 height 19
type input "00171928"
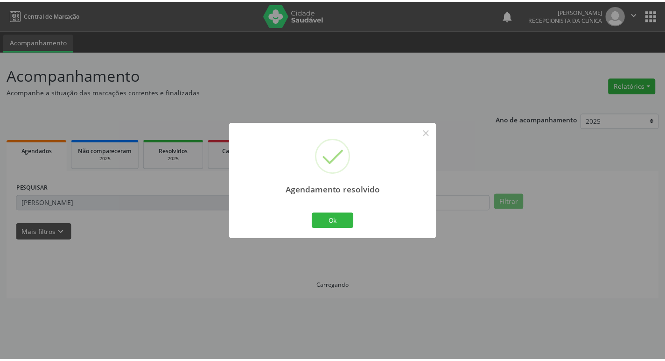
scroll to position [0, 0]
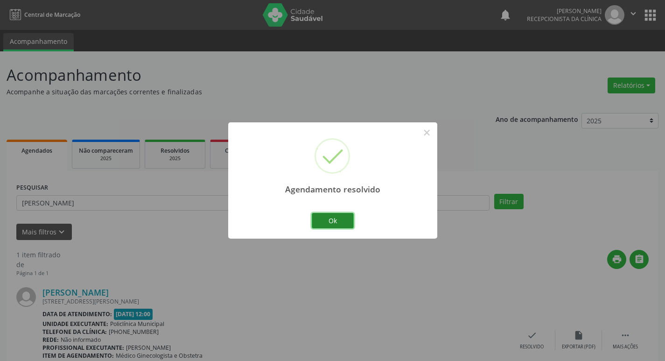
click at [334, 222] on button "Ok" at bounding box center [333, 221] width 42 height 16
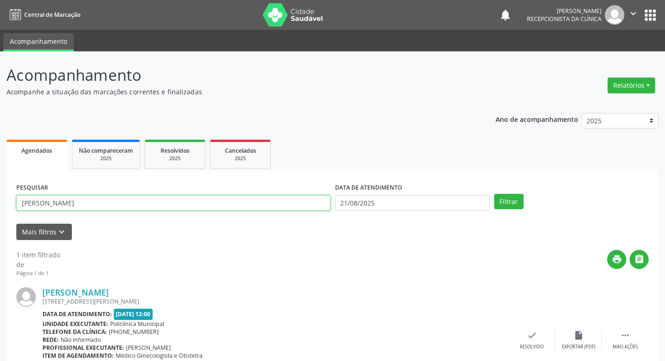
click at [261, 208] on input "[PERSON_NAME]" at bounding box center [173, 203] width 314 height 16
click at [259, 207] on input "[PERSON_NAME]" at bounding box center [173, 203] width 314 height 16
type input "joelza"
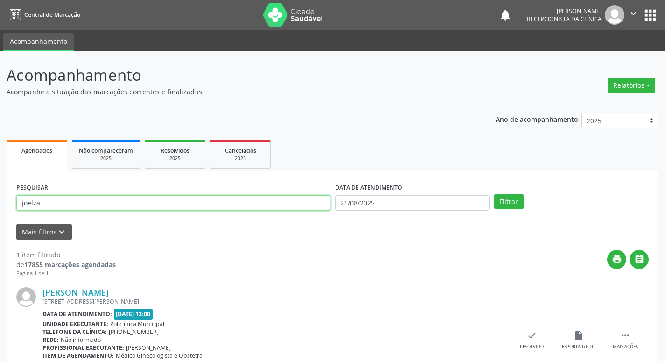
click at [495, 194] on button "Filtrar" at bounding box center [509, 202] width 29 height 16
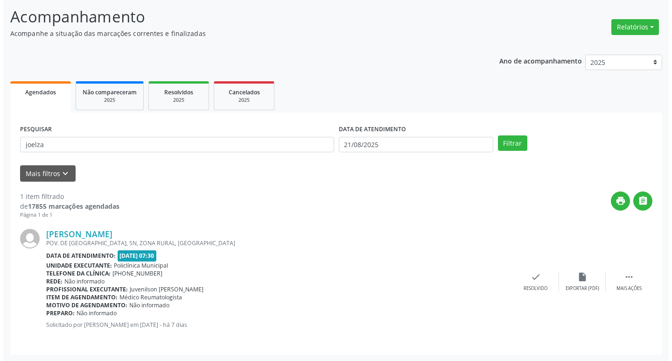
scroll to position [59, 0]
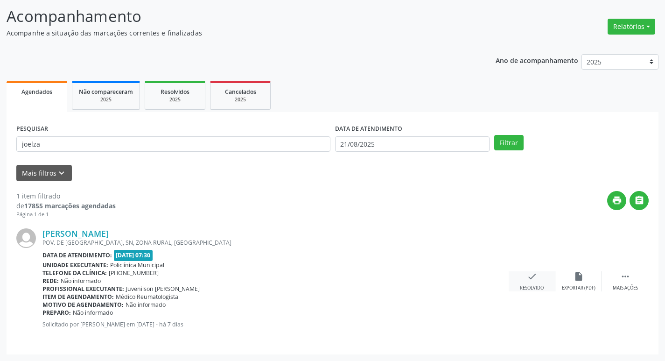
click at [523, 285] on div "Resolvido" at bounding box center [532, 288] width 24 height 7
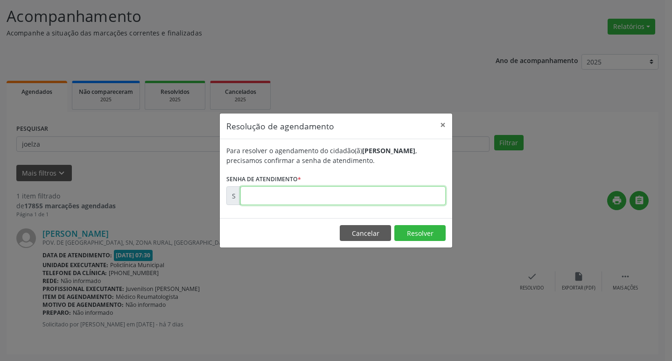
click at [312, 202] on input "text" at bounding box center [342, 195] width 205 height 19
type input "00171974"
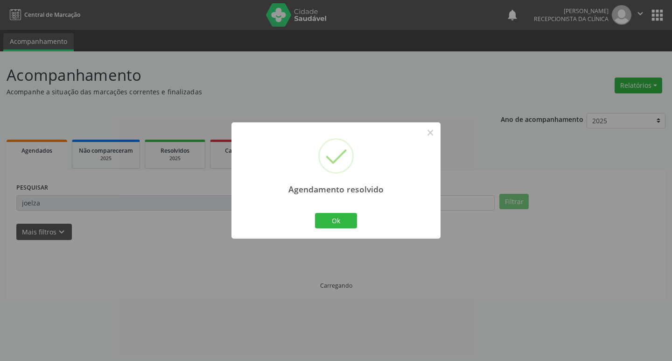
scroll to position [0, 0]
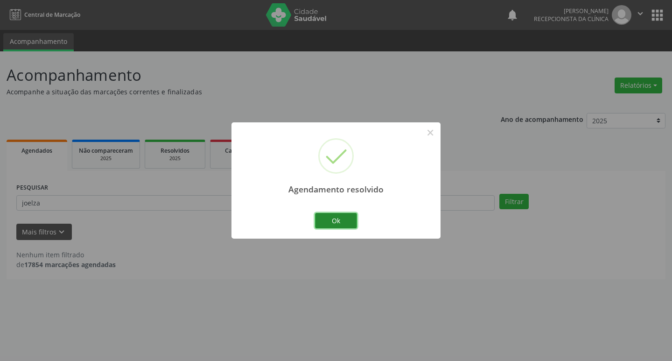
click at [337, 218] on button "Ok" at bounding box center [336, 221] width 42 height 16
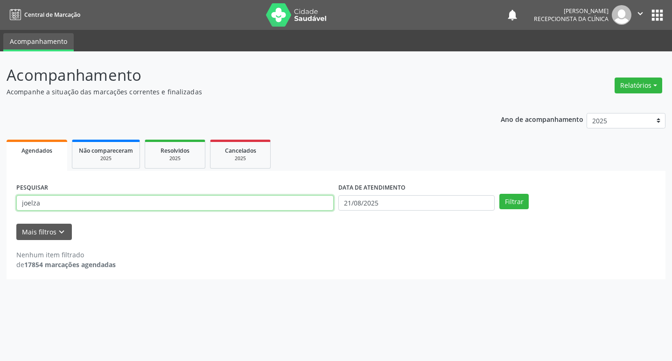
click at [312, 207] on input "joelza" at bounding box center [175, 203] width 318 height 16
type input "[PERSON_NAME]"
click at [500, 194] on button "Filtrar" at bounding box center [514, 202] width 29 height 16
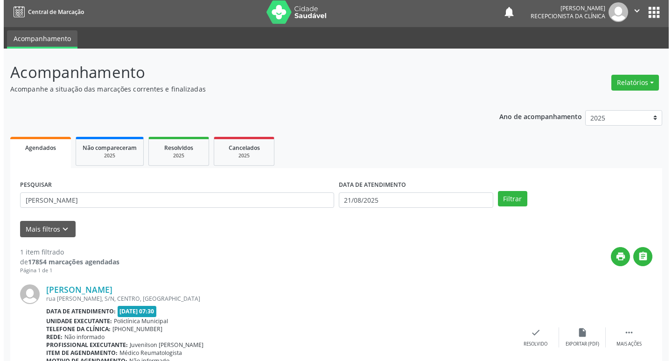
scroll to position [59, 0]
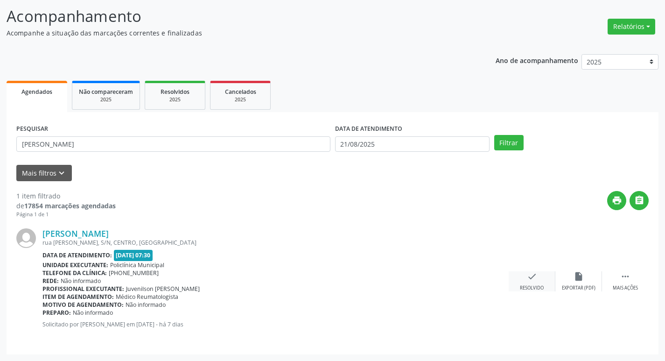
click at [542, 283] on div "check Resolvido" at bounding box center [532, 281] width 47 height 20
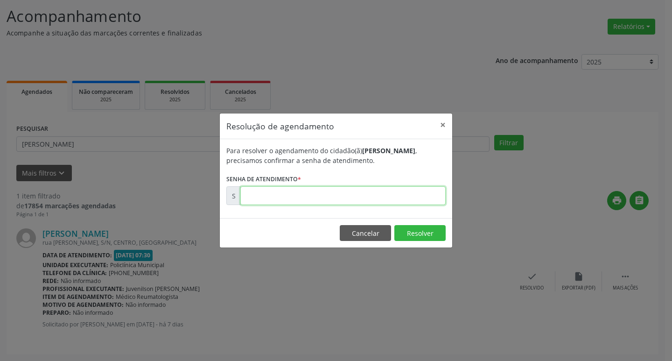
click at [295, 193] on input "text" at bounding box center [342, 195] width 205 height 19
type input "00171934"
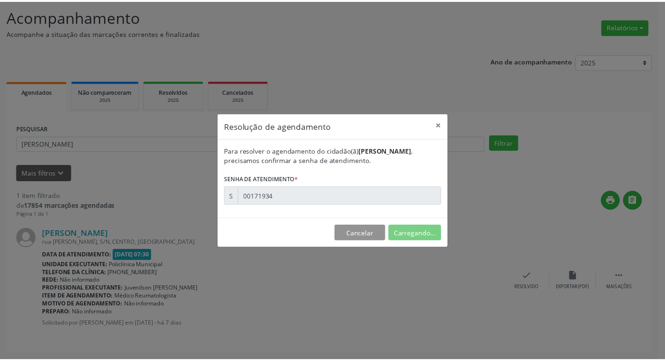
scroll to position [0, 0]
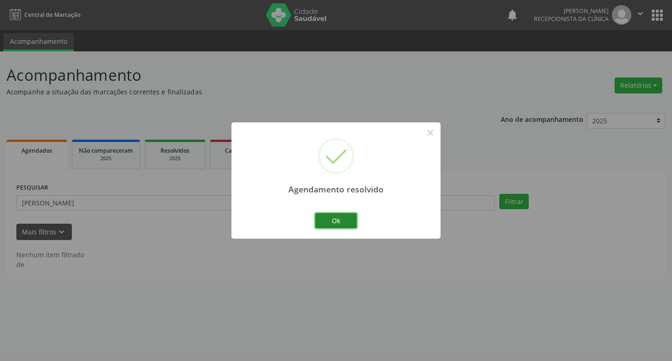
click at [318, 221] on button "Ok" at bounding box center [336, 221] width 42 height 16
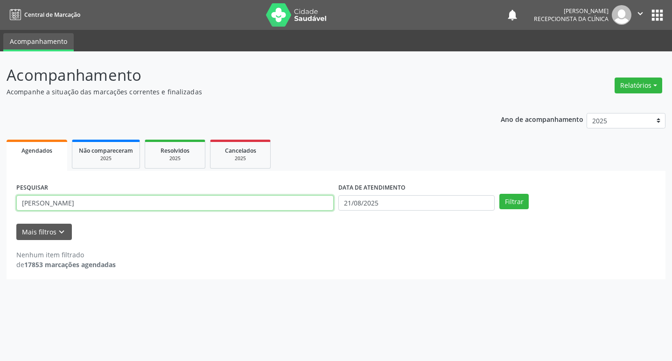
click at [263, 198] on input "[PERSON_NAME]" at bounding box center [175, 203] width 318 height 16
type input "[PERSON_NAME]"
click at [500, 194] on button "Filtrar" at bounding box center [514, 202] width 29 height 16
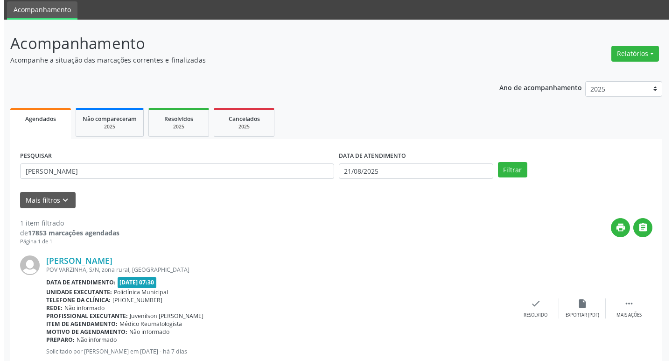
scroll to position [59, 0]
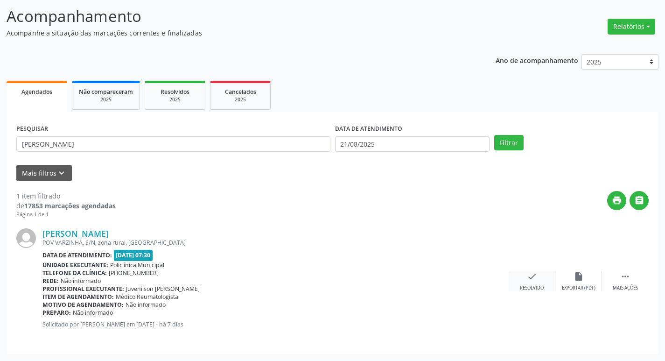
click at [525, 278] on div "check Resolvido" at bounding box center [532, 281] width 47 height 20
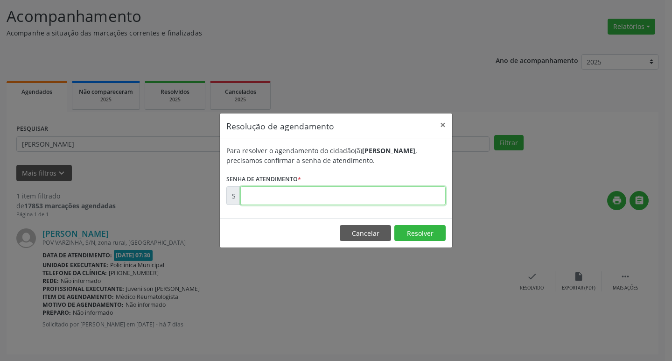
click at [294, 195] on input "text" at bounding box center [342, 195] width 205 height 19
type input "00171918"
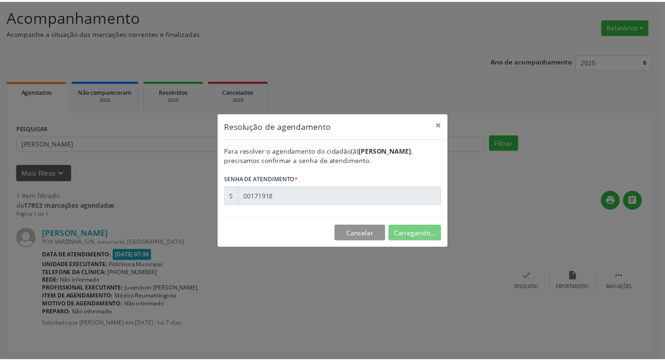
scroll to position [0, 0]
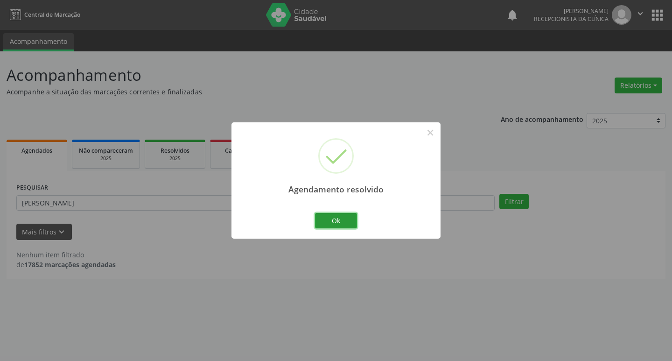
drag, startPoint x: 325, startPoint y: 223, endPoint x: 273, endPoint y: 212, distance: 52.6
click at [323, 223] on button "Ok" at bounding box center [336, 221] width 42 height 16
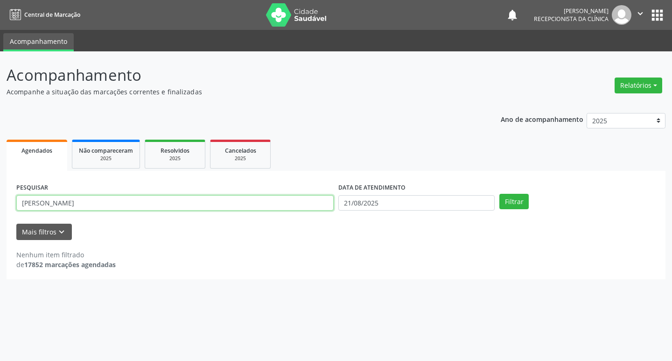
click at [245, 206] on input "[PERSON_NAME]" at bounding box center [175, 203] width 318 height 16
type input "[PERSON_NAME]"
click at [500, 194] on button "Filtrar" at bounding box center [514, 202] width 29 height 16
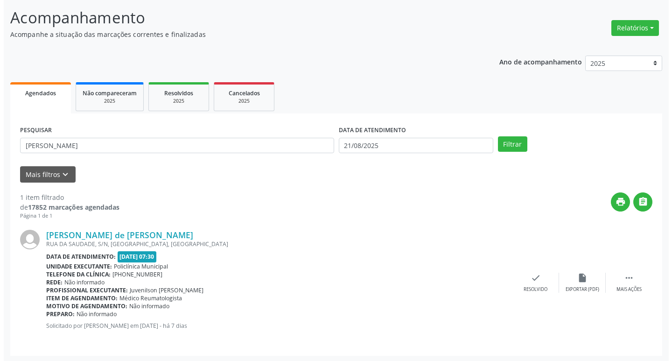
scroll to position [59, 0]
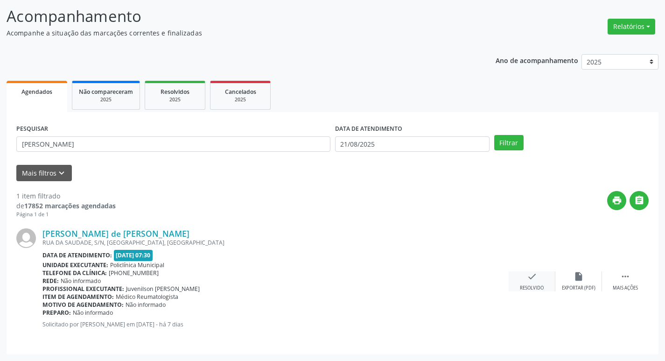
click at [524, 288] on div "Resolvido" at bounding box center [532, 288] width 24 height 7
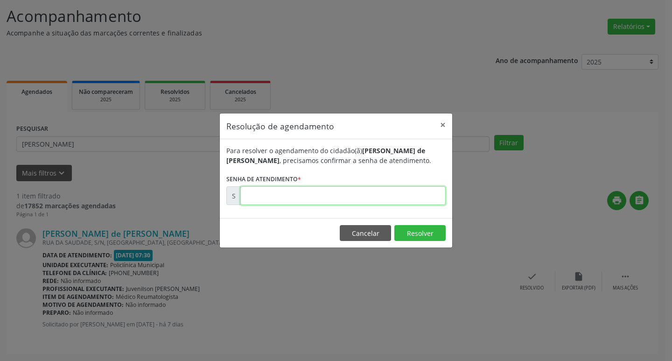
drag, startPoint x: 265, startPoint y: 189, endPoint x: 273, endPoint y: 191, distance: 8.4
click at [270, 191] on input "text" at bounding box center [342, 195] width 205 height 19
type input "00171939"
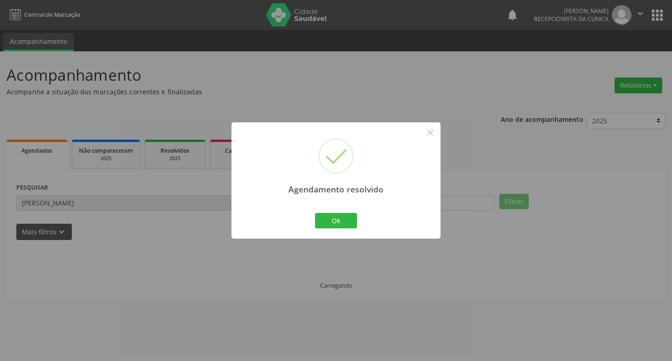
scroll to position [0, 0]
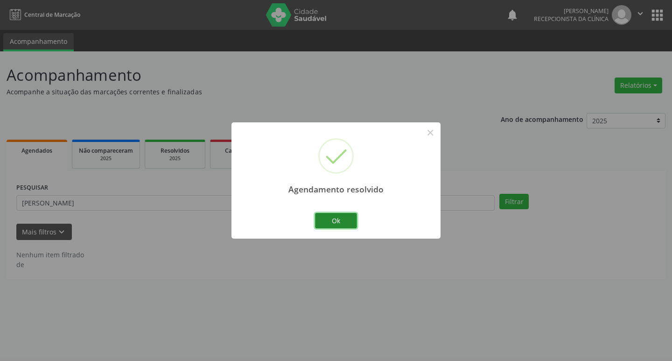
click at [338, 218] on button "Ok" at bounding box center [336, 221] width 42 height 16
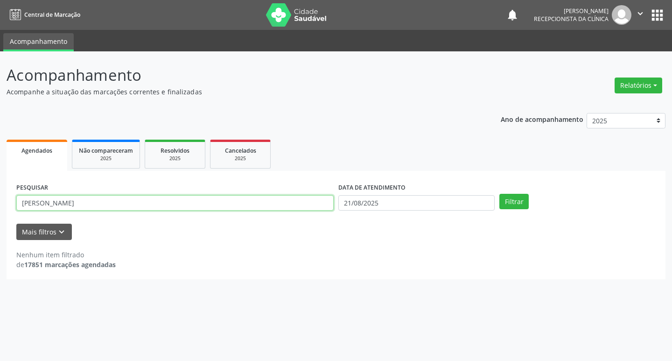
click at [227, 200] on input "[PERSON_NAME]" at bounding box center [175, 203] width 318 height 16
